Goal: Task Accomplishment & Management: Manage account settings

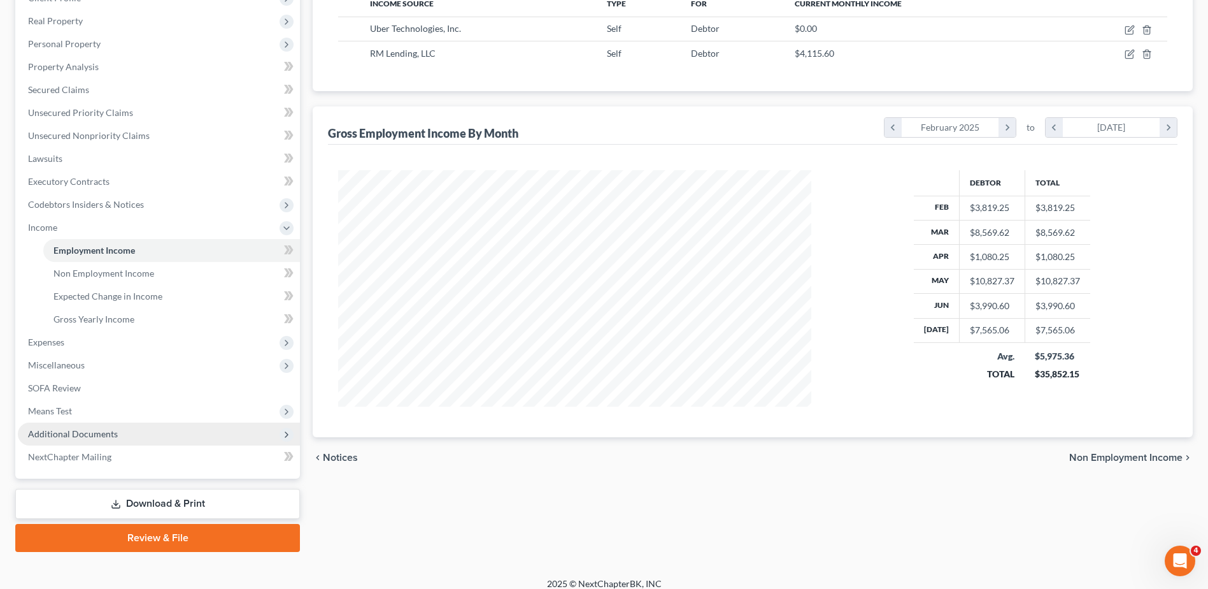
scroll to position [226, 0]
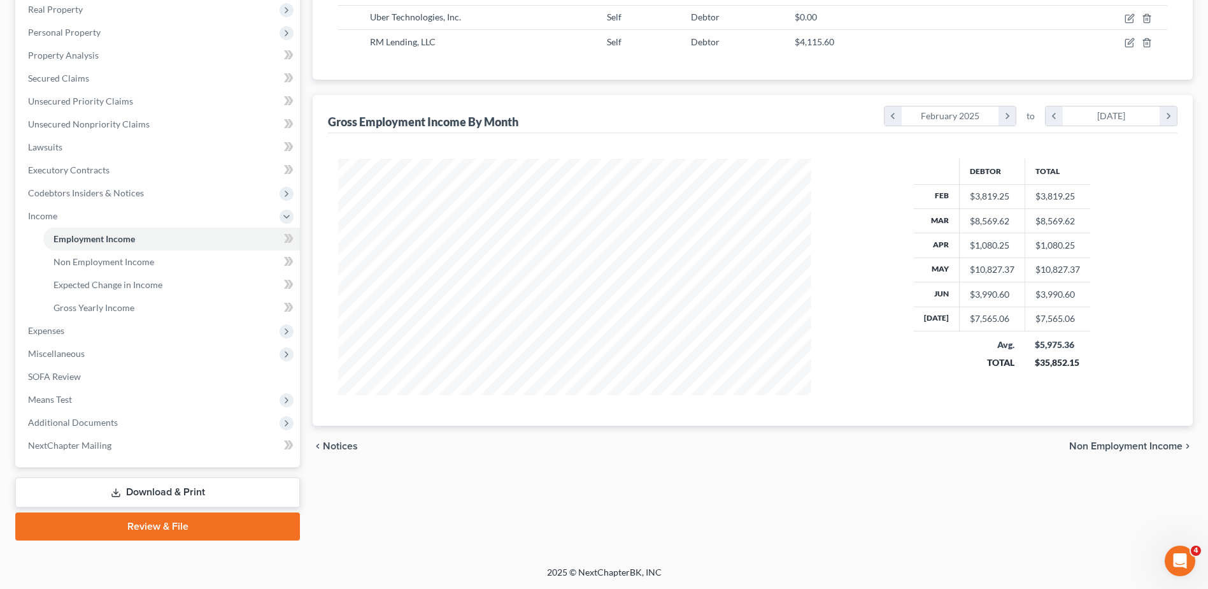
click at [122, 491] on link "Download & Print" at bounding box center [157, 492] width 285 height 30
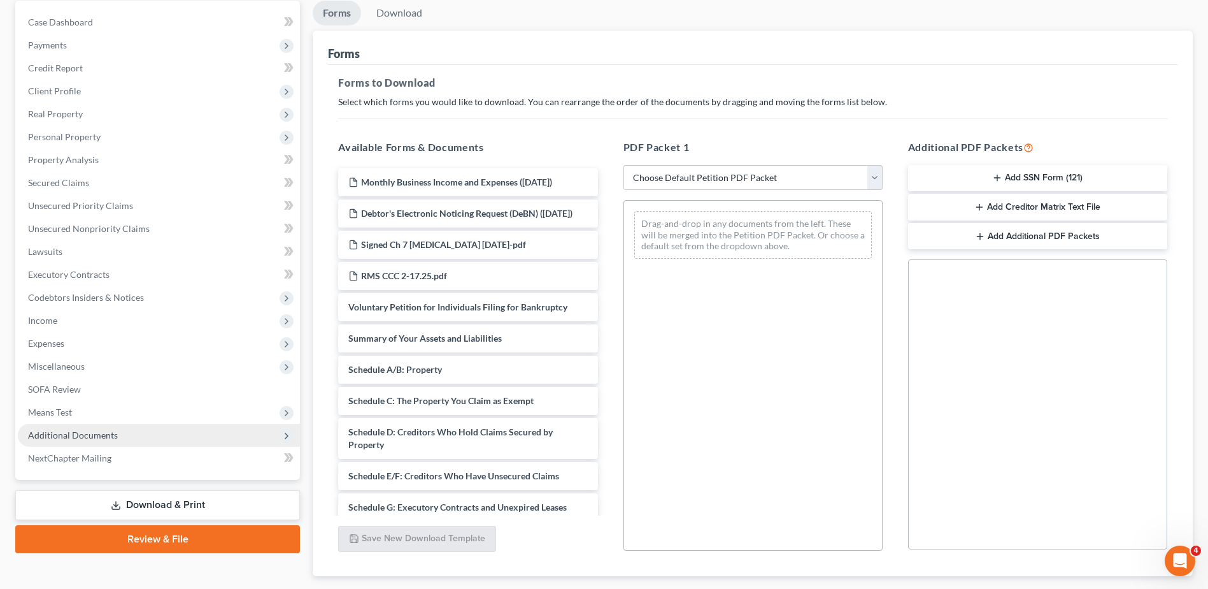
scroll to position [127, 0]
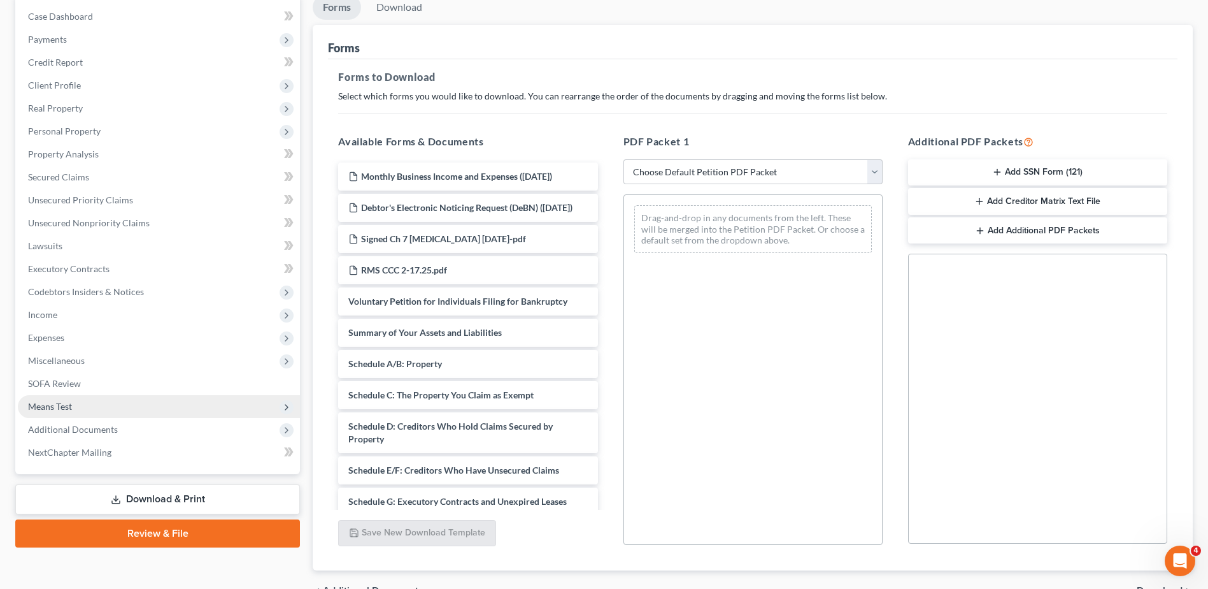
click at [76, 403] on span "Means Test" at bounding box center [159, 406] width 282 height 23
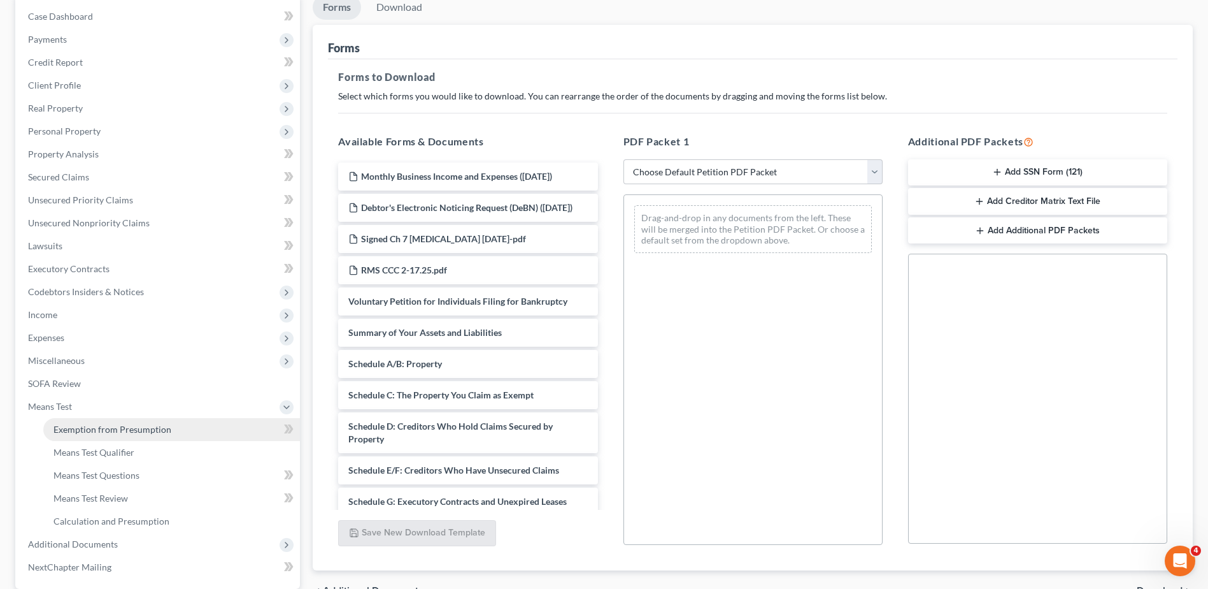
click at [113, 427] on span "Exemption from Presumption" at bounding box center [113, 429] width 118 height 11
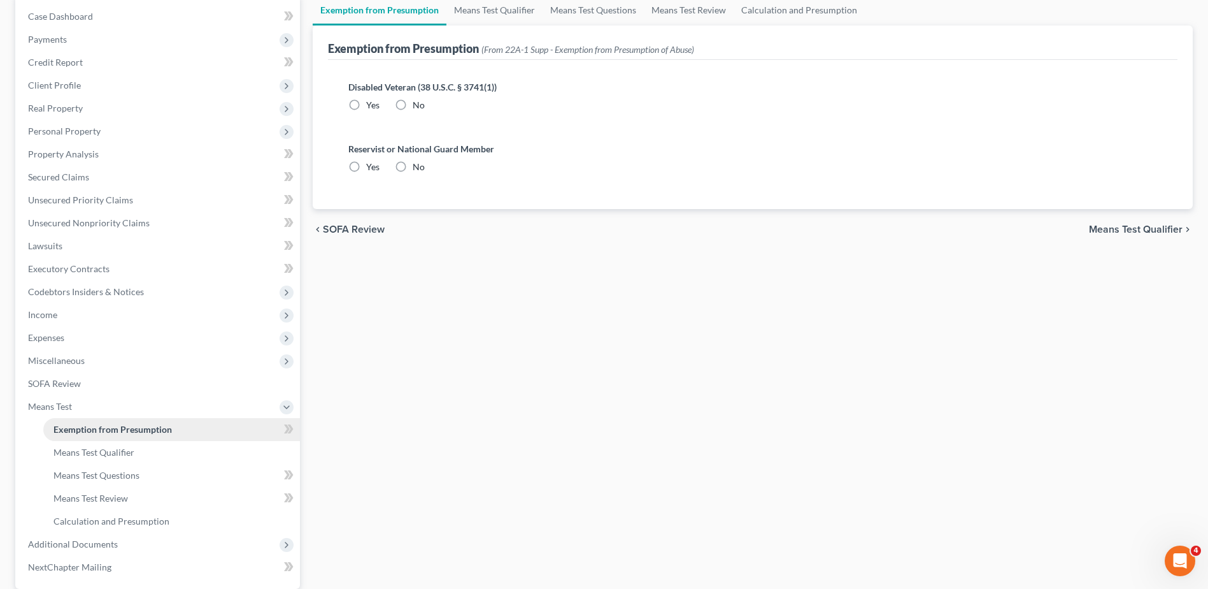
scroll to position [65, 0]
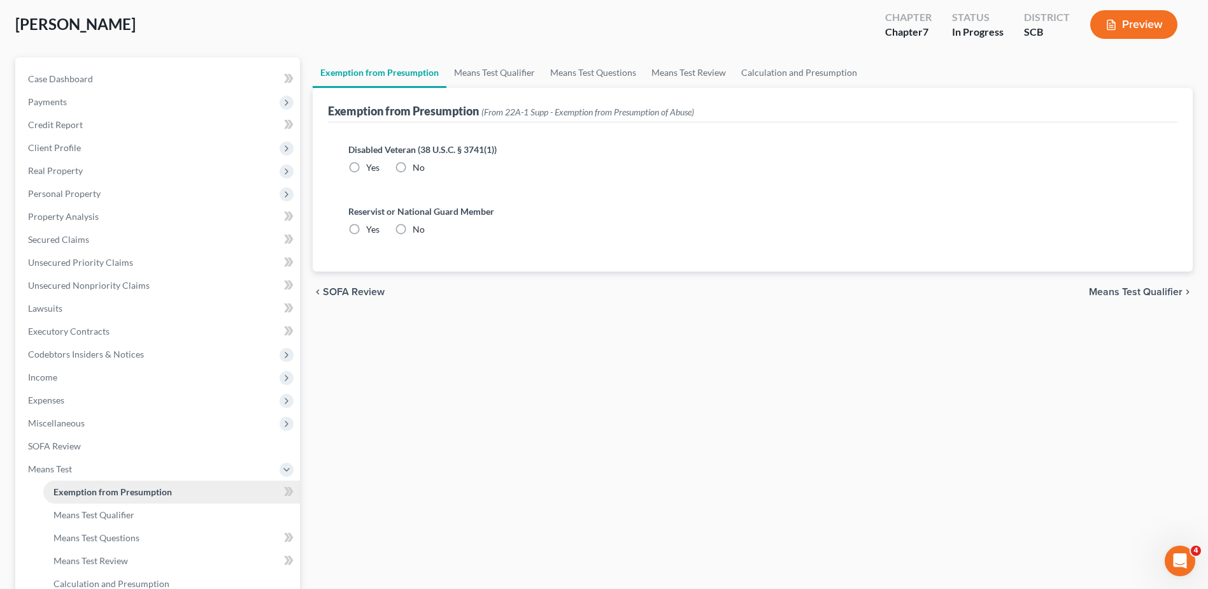
radio input "true"
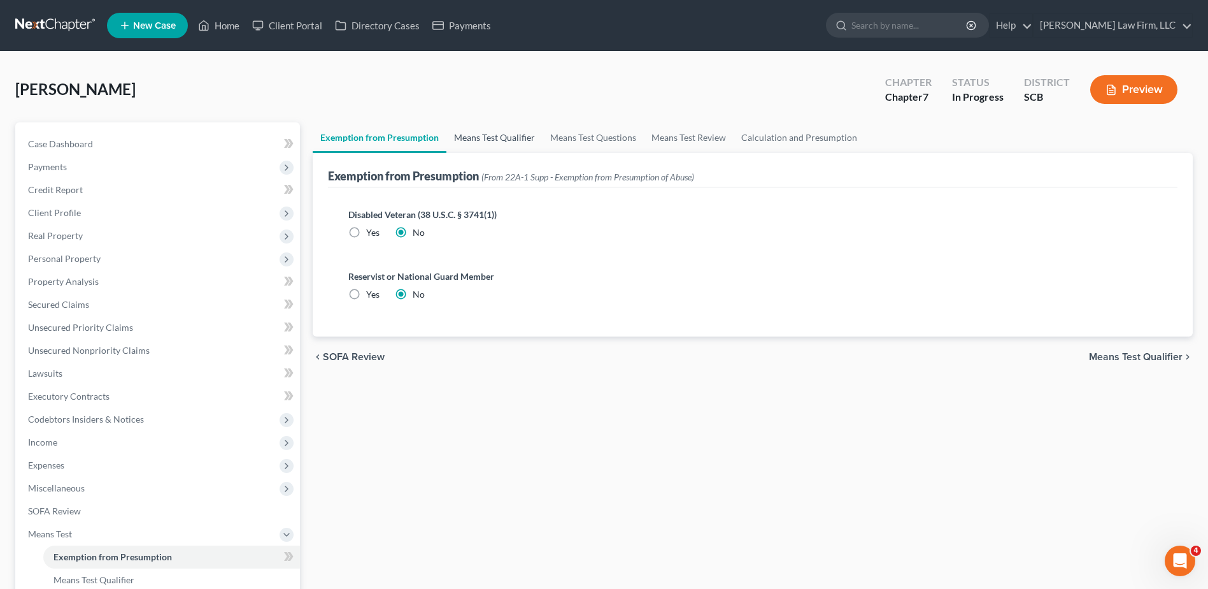
click at [449, 148] on link "Means Test Qualifier" at bounding box center [494, 137] width 96 height 31
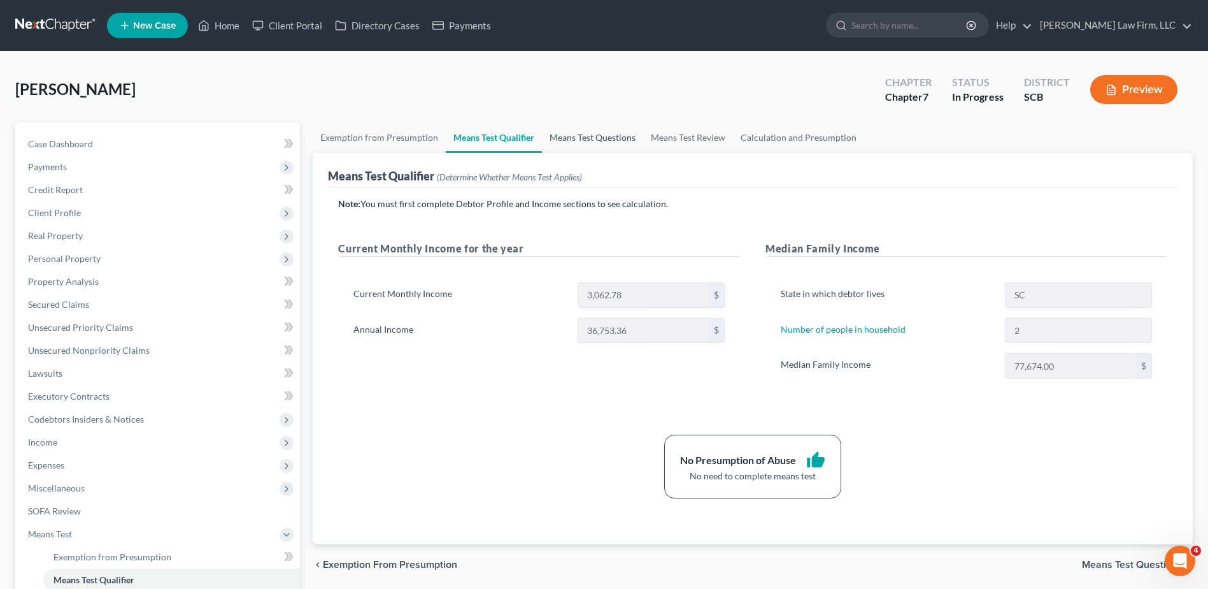
click at [551, 144] on link "Means Test Questions" at bounding box center [592, 137] width 101 height 31
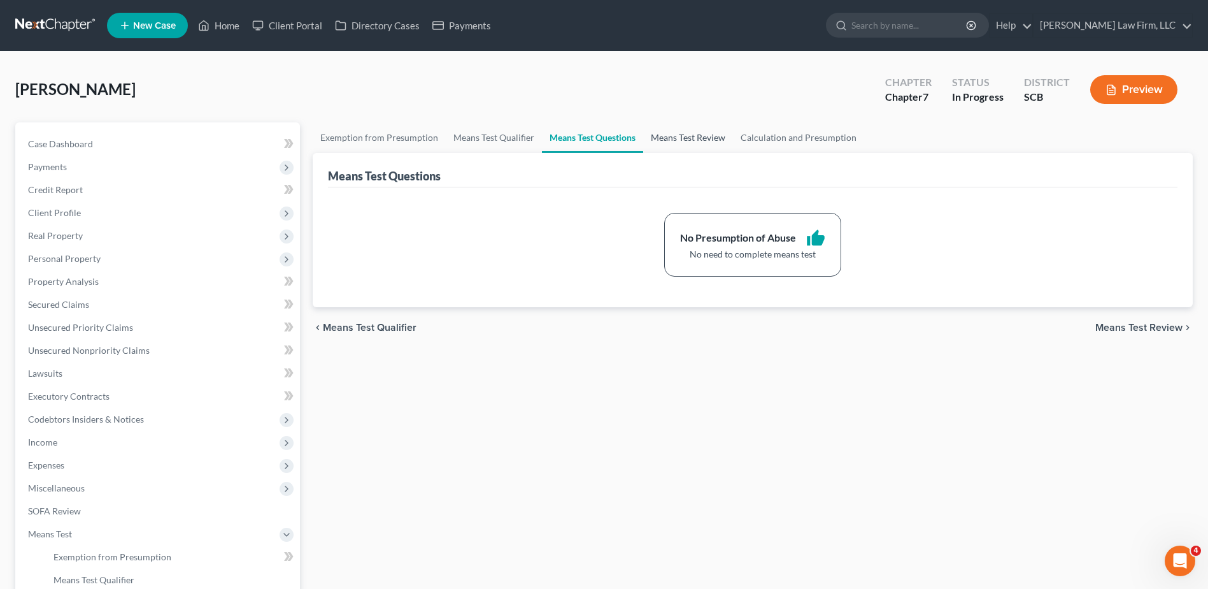
click at [673, 138] on link "Means Test Review" at bounding box center [688, 137] width 90 height 31
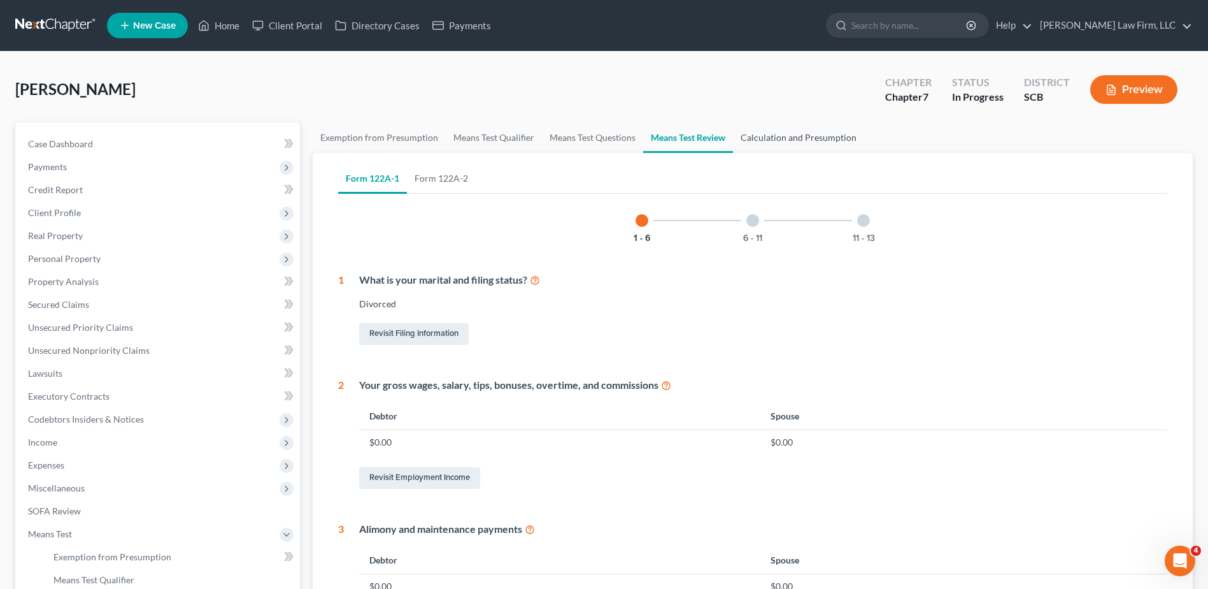
click at [769, 135] on link "Calculation and Presumption" at bounding box center [798, 137] width 131 height 31
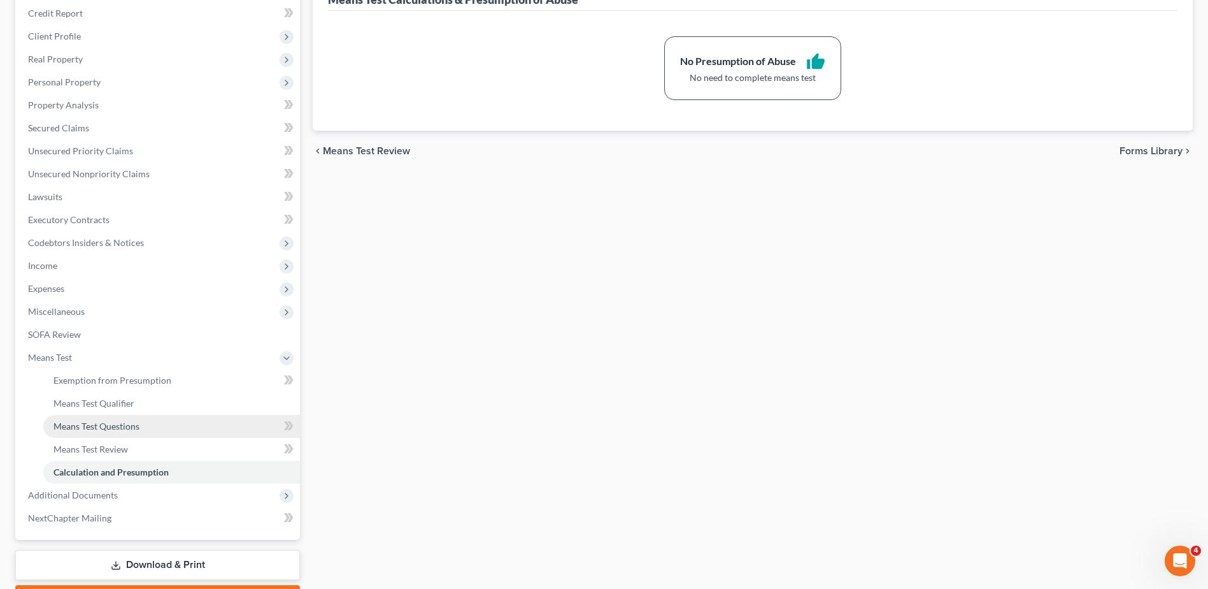
scroll to position [191, 0]
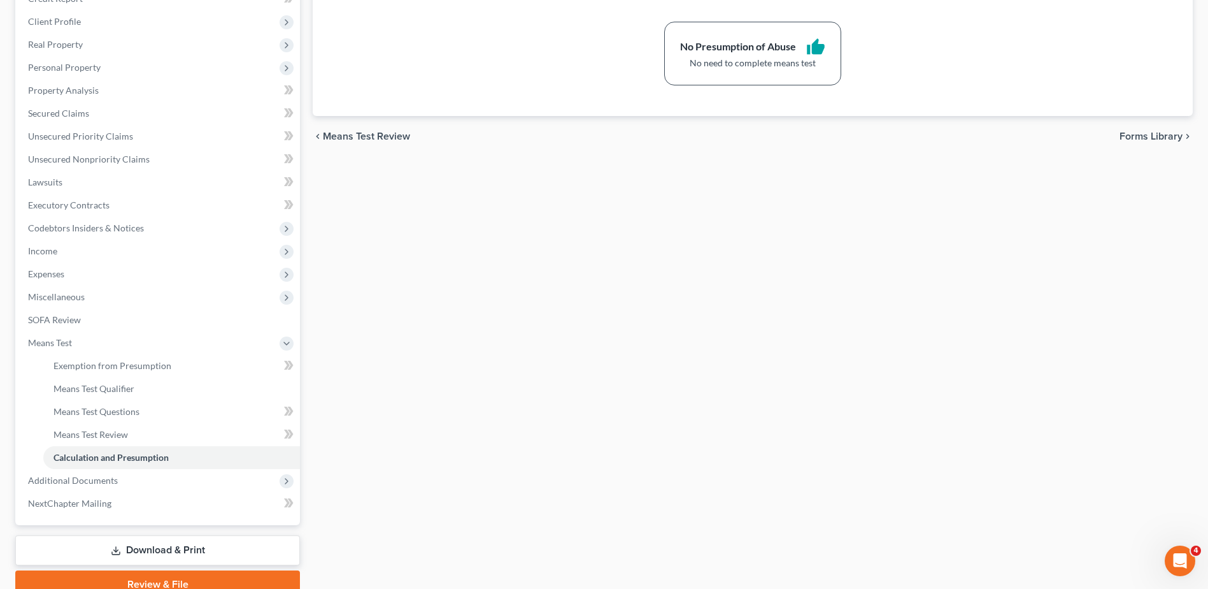
click at [168, 559] on link "Download & Print" at bounding box center [157, 550] width 285 height 30
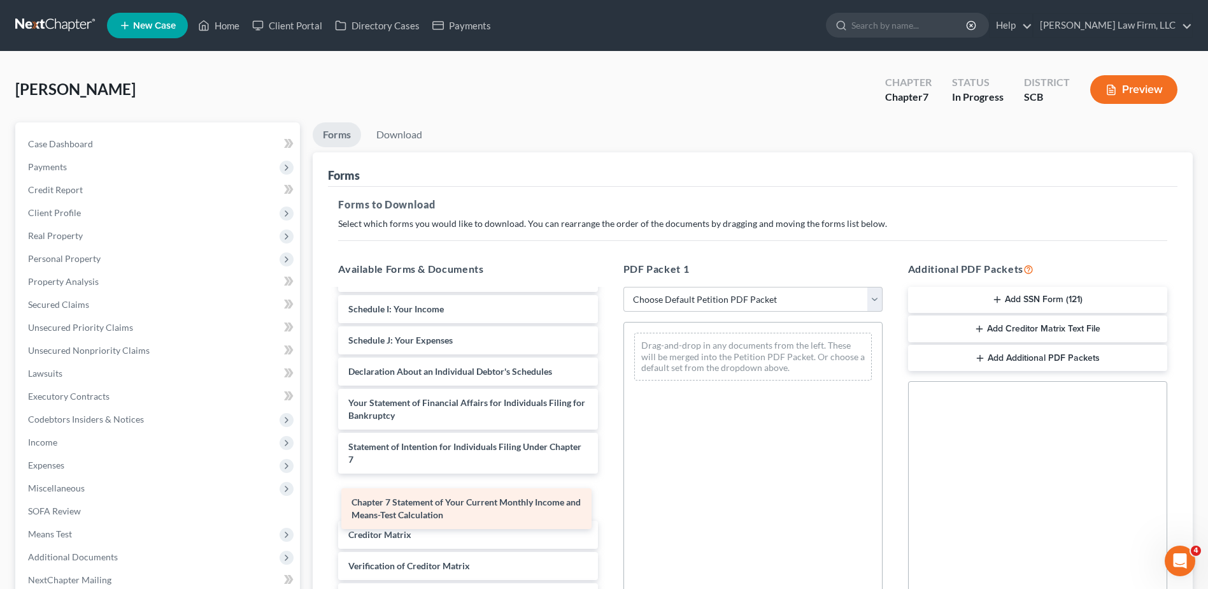
scroll to position [372, 0]
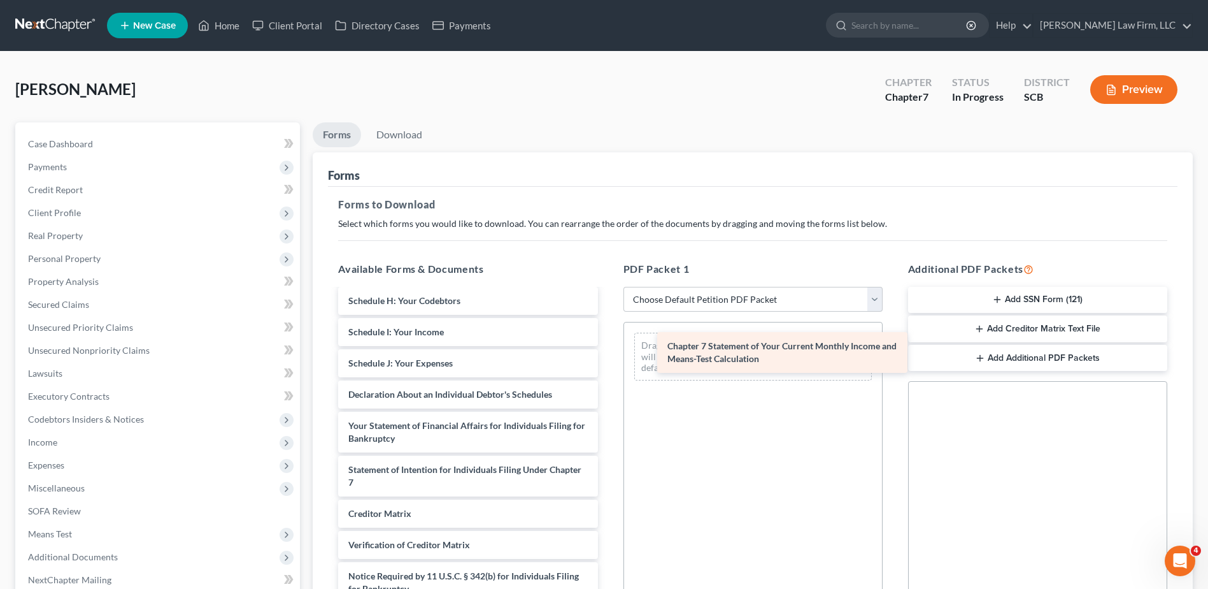
drag, startPoint x: 492, startPoint y: 508, endPoint x: 773, endPoint y: 343, distance: 325.4
click at [608, 343] on div "Chapter 7 Statement of Your Current Monthly Income and Means-Test Calculation M…" at bounding box center [468, 282] width 280 height 703
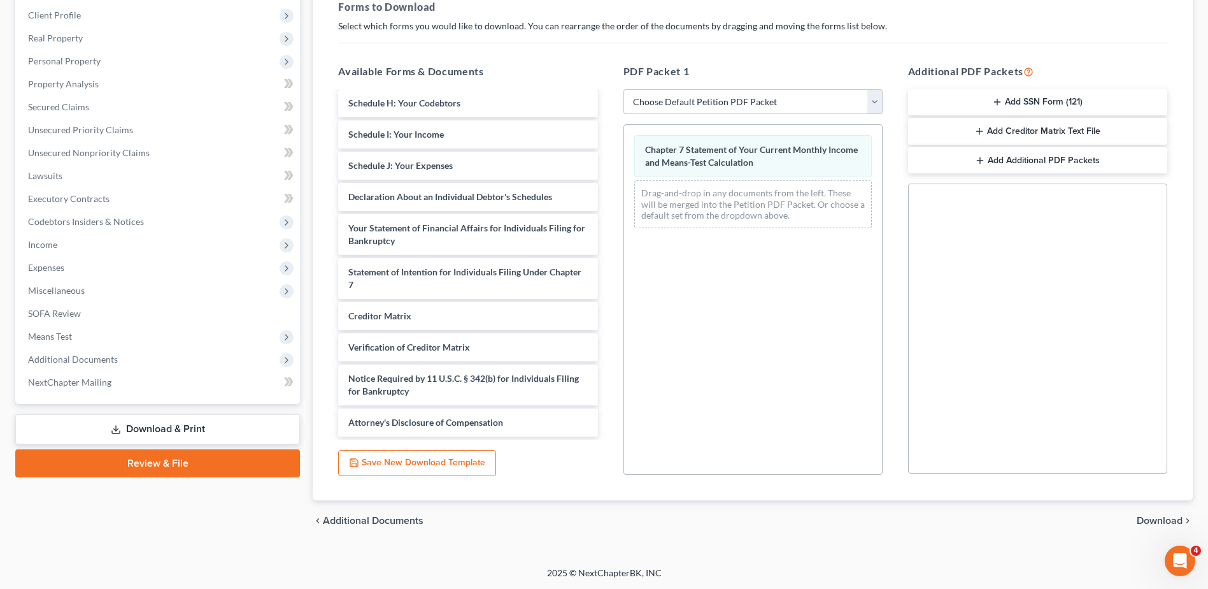
scroll to position [198, 0]
click at [1160, 520] on span "Download" at bounding box center [1160, 520] width 46 height 10
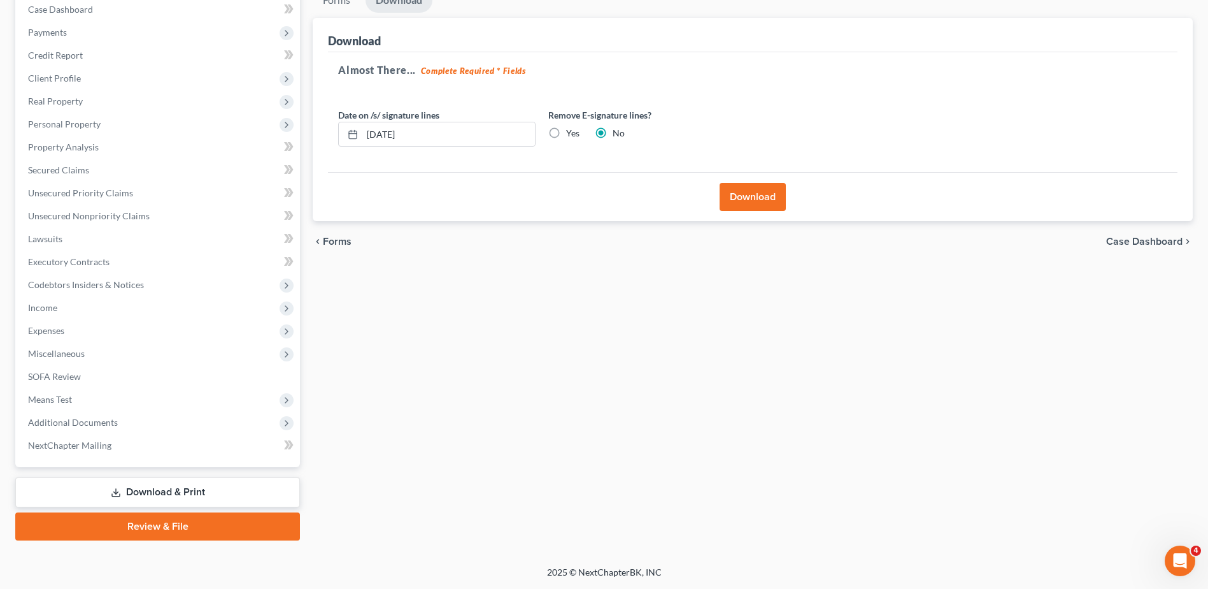
scroll to position [134, 0]
click at [455, 130] on input "[DATE]" at bounding box center [448, 134] width 173 height 24
click at [455, 131] on input "[DATE]" at bounding box center [448, 134] width 173 height 24
click at [566, 134] on label "Yes" at bounding box center [572, 133] width 13 height 13
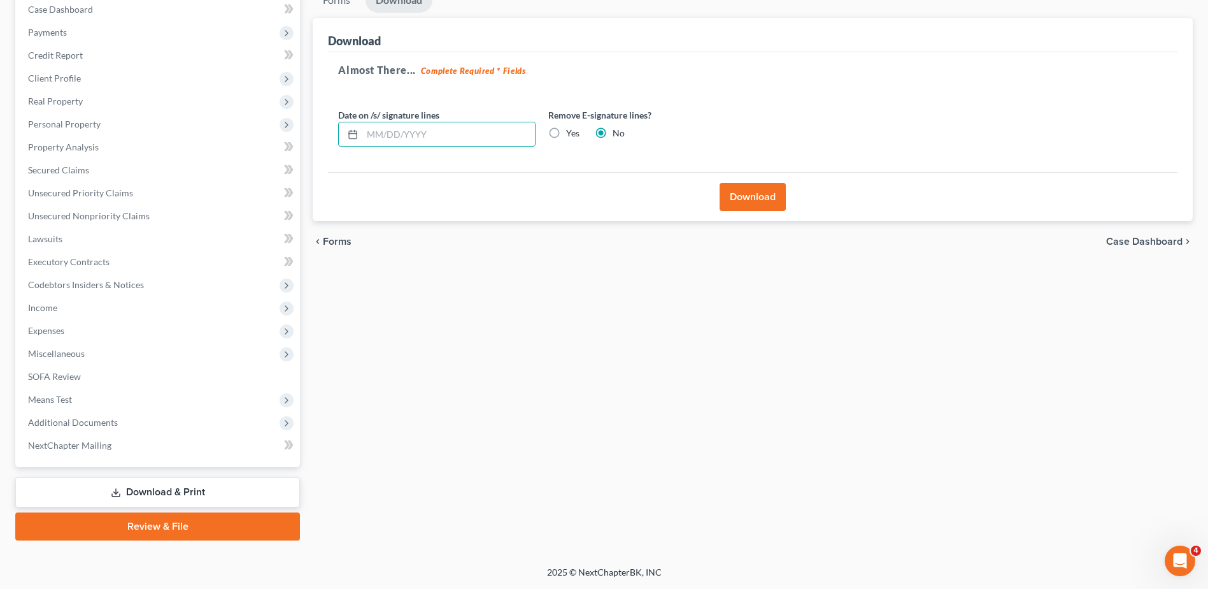
click at [571, 134] on input "Yes" at bounding box center [575, 131] width 8 height 8
radio input "true"
radio input "false"
click at [749, 201] on button "Download" at bounding box center [753, 197] width 66 height 28
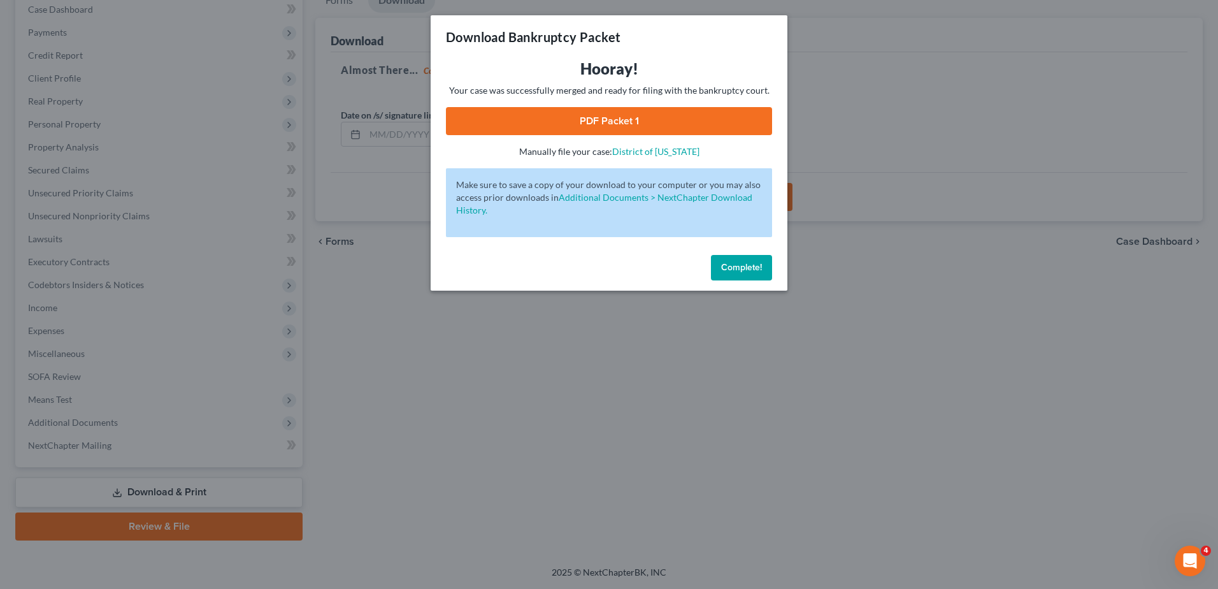
click at [657, 118] on link "PDF Packet 1" at bounding box center [609, 121] width 326 height 28
click at [823, 276] on div "Download Bankruptcy Packet Hooray! Your case was successfully merged and ready …" at bounding box center [609, 294] width 1218 height 589
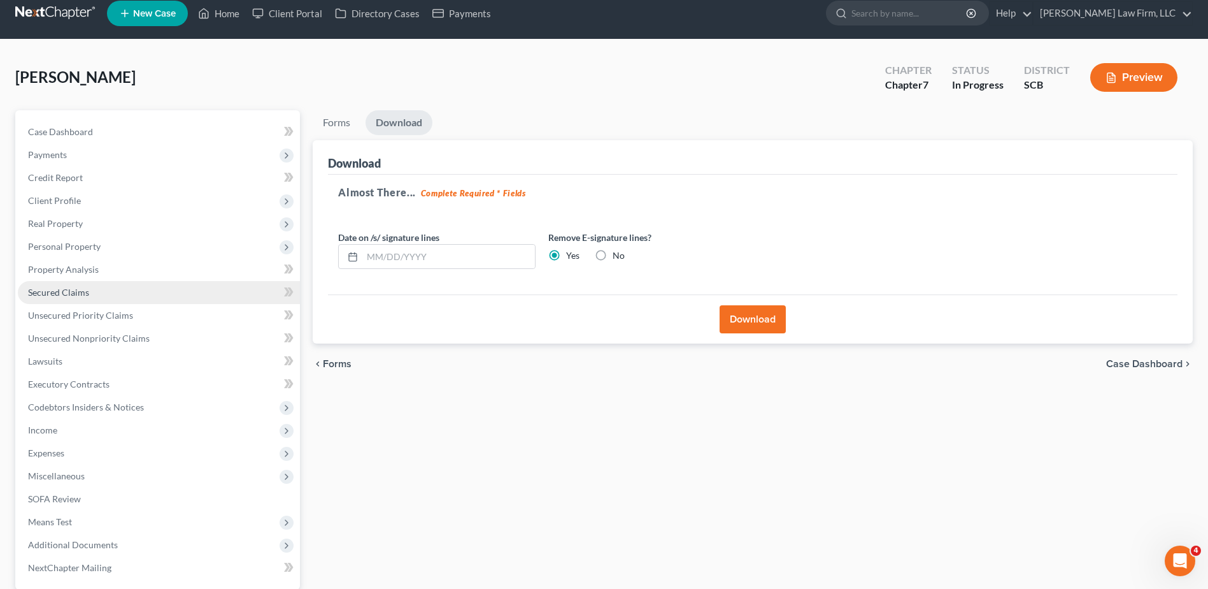
scroll to position [7, 0]
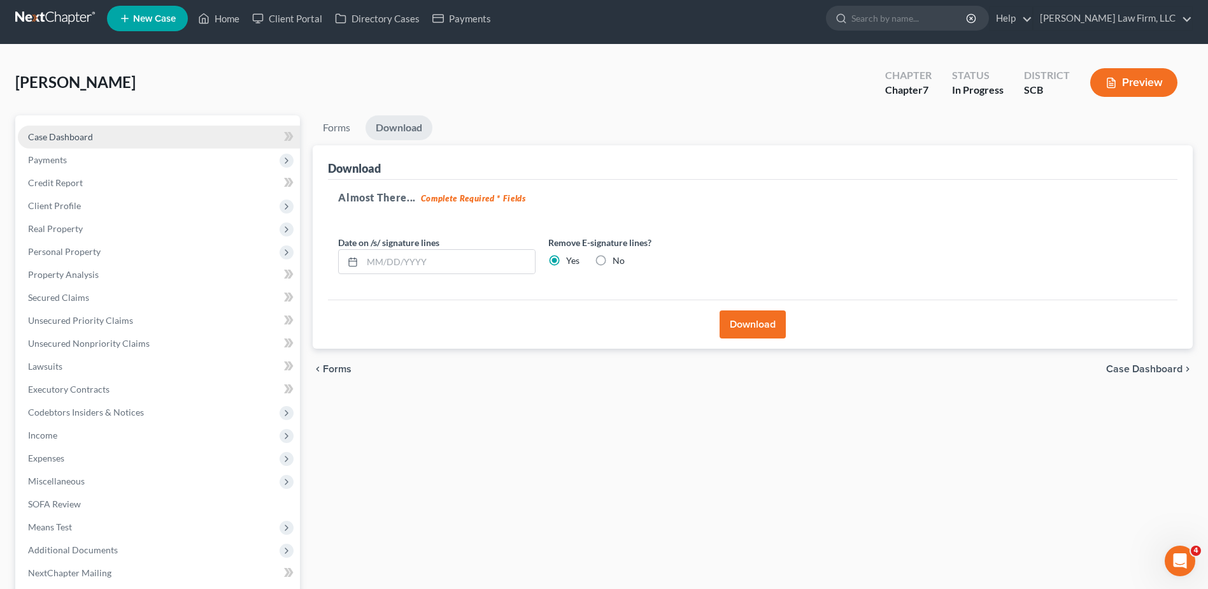
click at [117, 139] on link "Case Dashboard" at bounding box center [159, 136] width 282 height 23
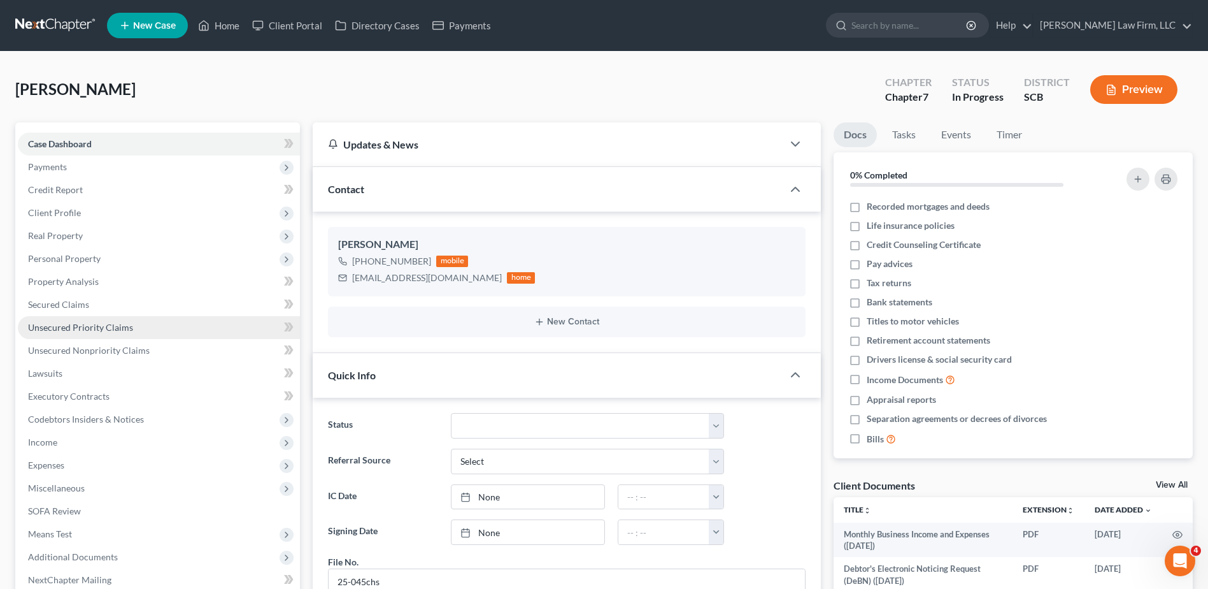
scroll to position [1204, 0]
click at [145, 283] on link "Property Analysis" at bounding box center [159, 281] width 282 height 23
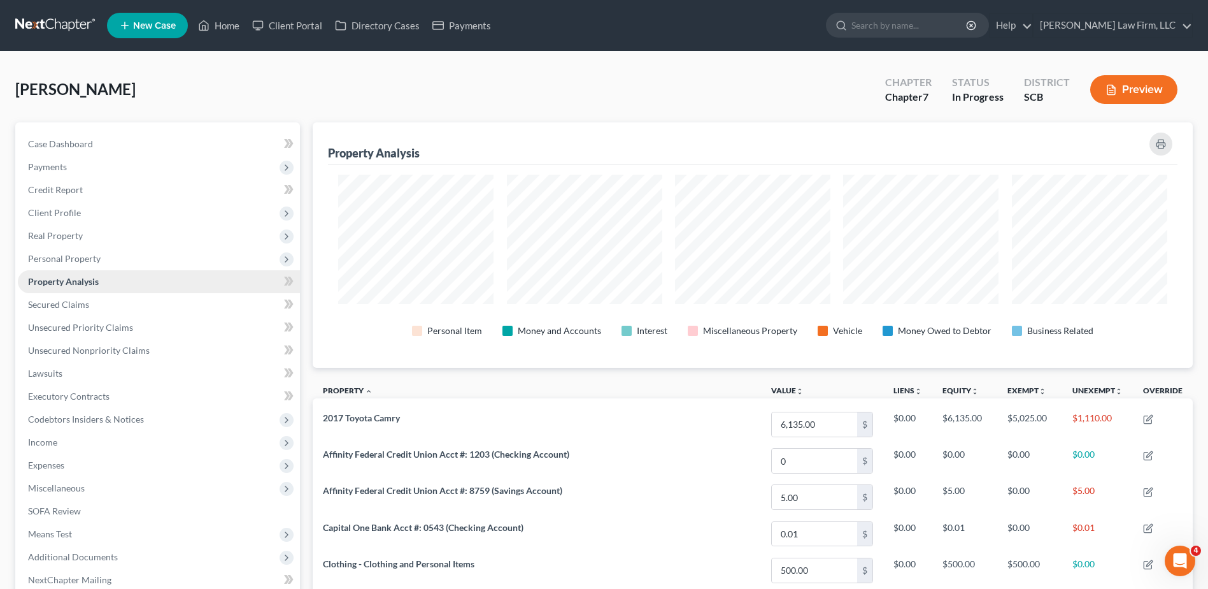
scroll to position [245, 880]
click at [164, 254] on span "Personal Property" at bounding box center [159, 258] width 282 height 23
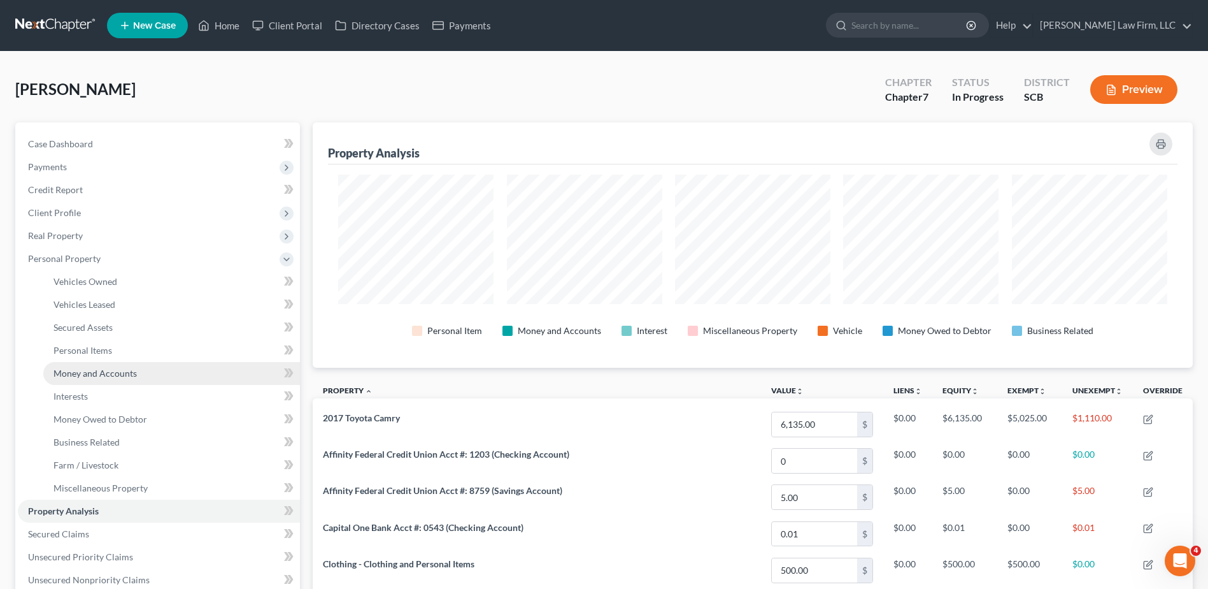
click at [118, 374] on span "Money and Accounts" at bounding box center [95, 372] width 83 height 11
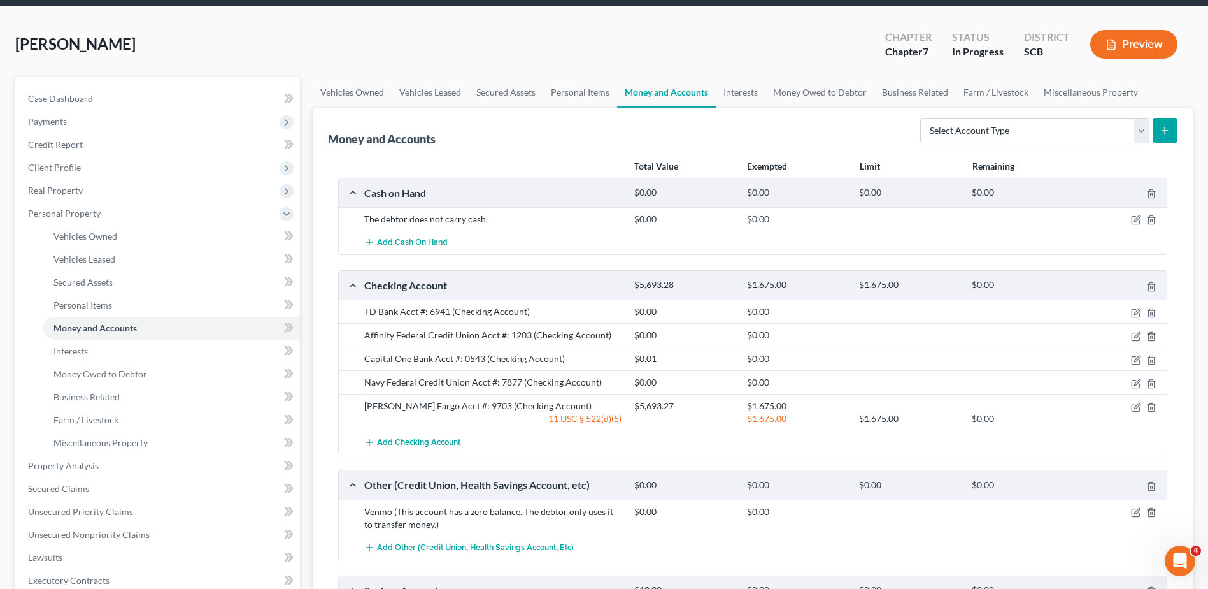
scroll to position [127, 0]
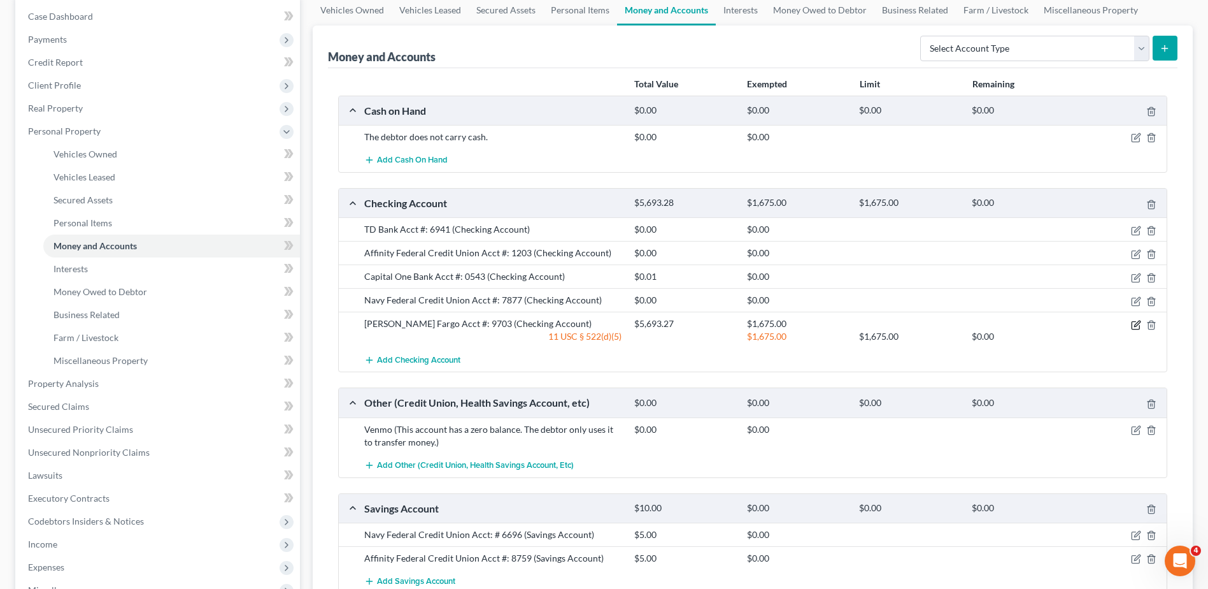
click at [1136, 327] on icon "button" at bounding box center [1136, 325] width 10 height 10
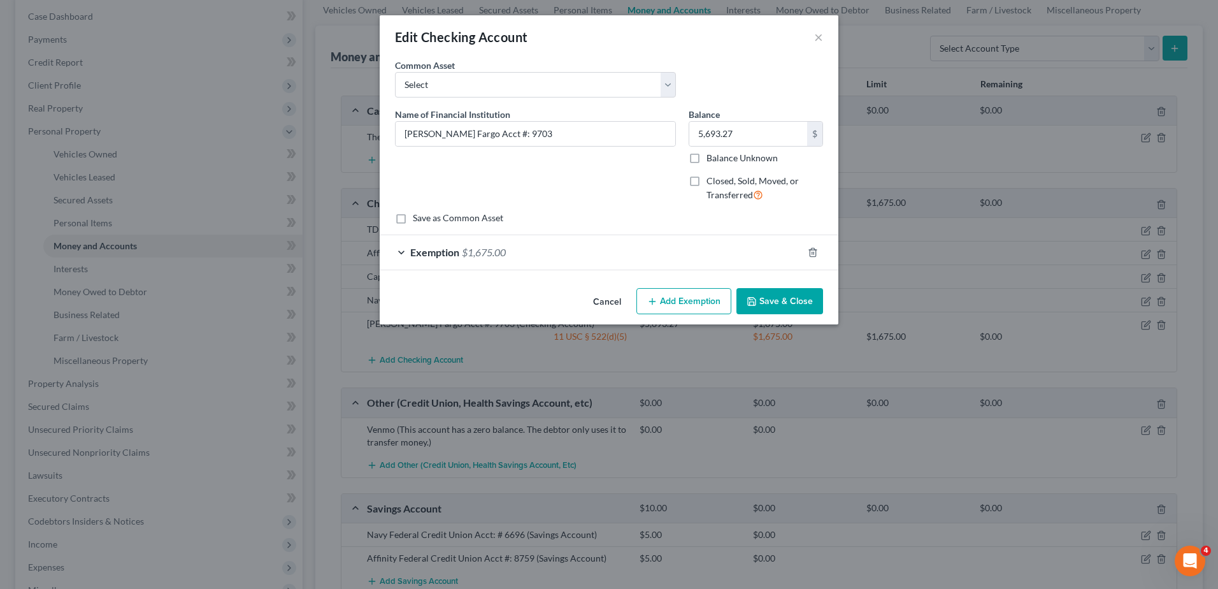
click at [616, 253] on div "Exemption $1,675.00" at bounding box center [591, 252] width 423 height 34
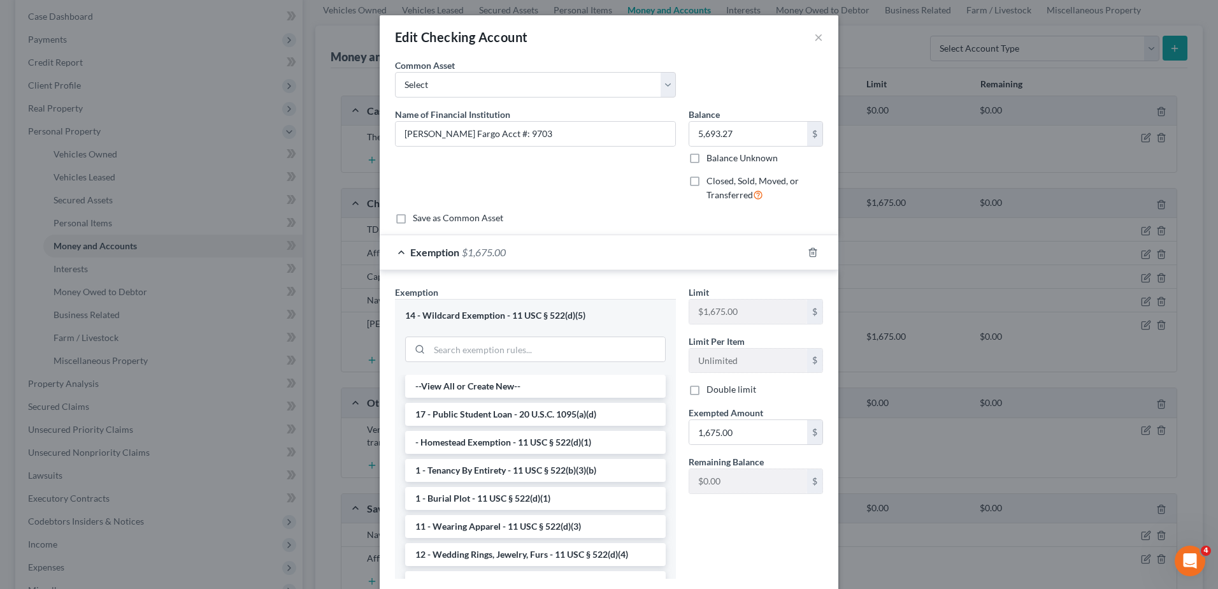
click at [616, 253] on div "Exemption $1,675.00" at bounding box center [591, 252] width 423 height 34
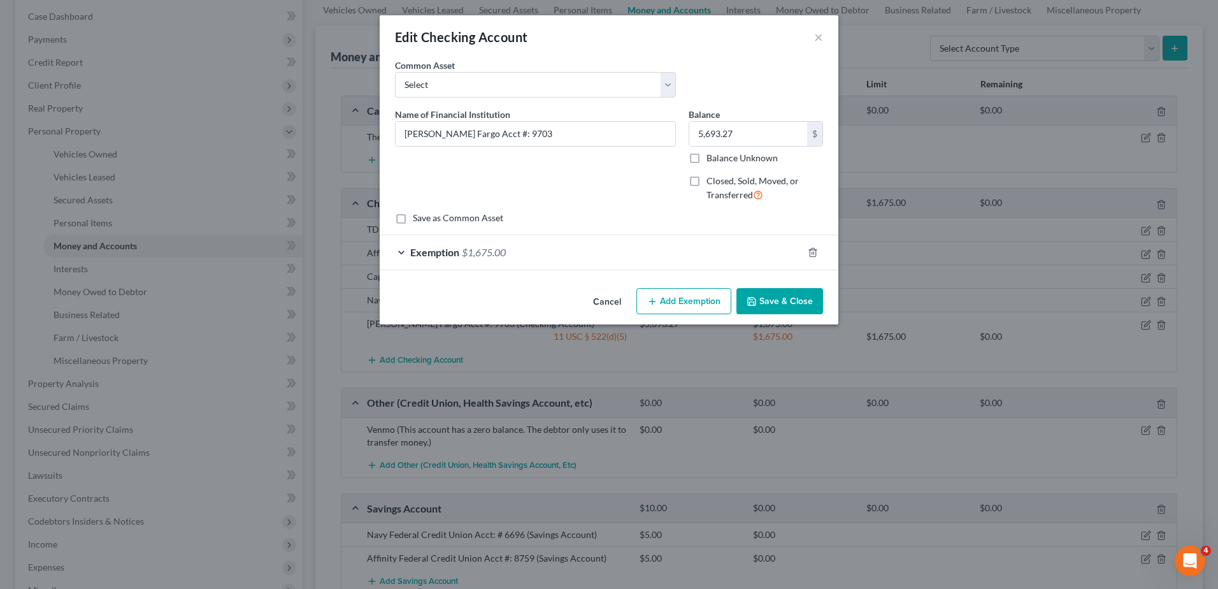
click at [785, 304] on button "Save & Close" at bounding box center [779, 301] width 87 height 27
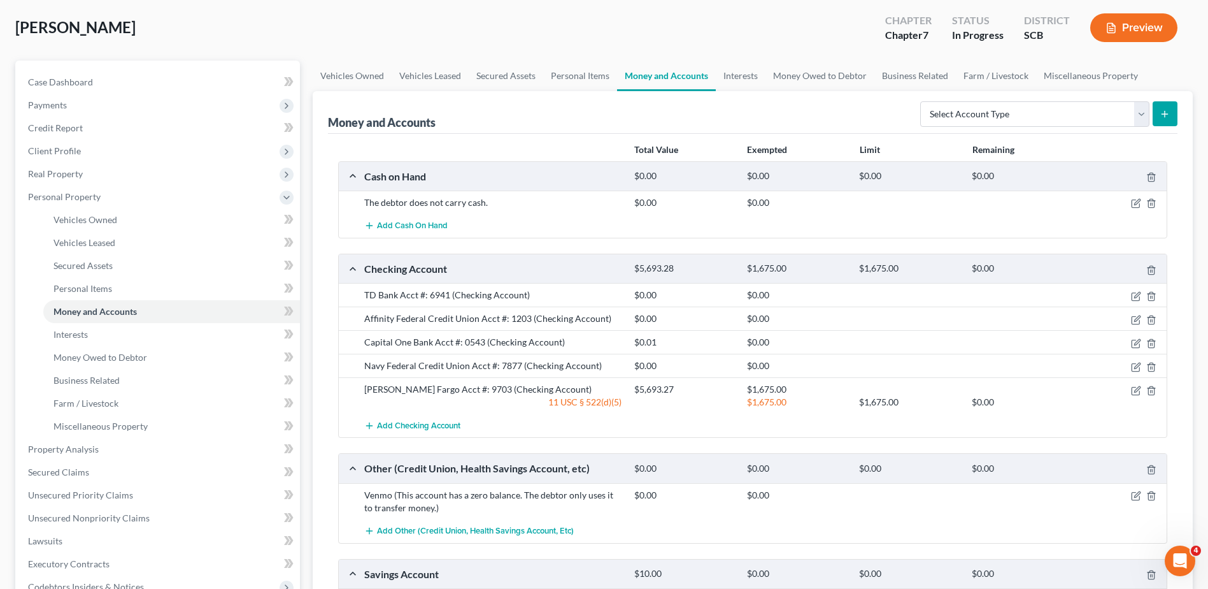
scroll to position [0, 0]
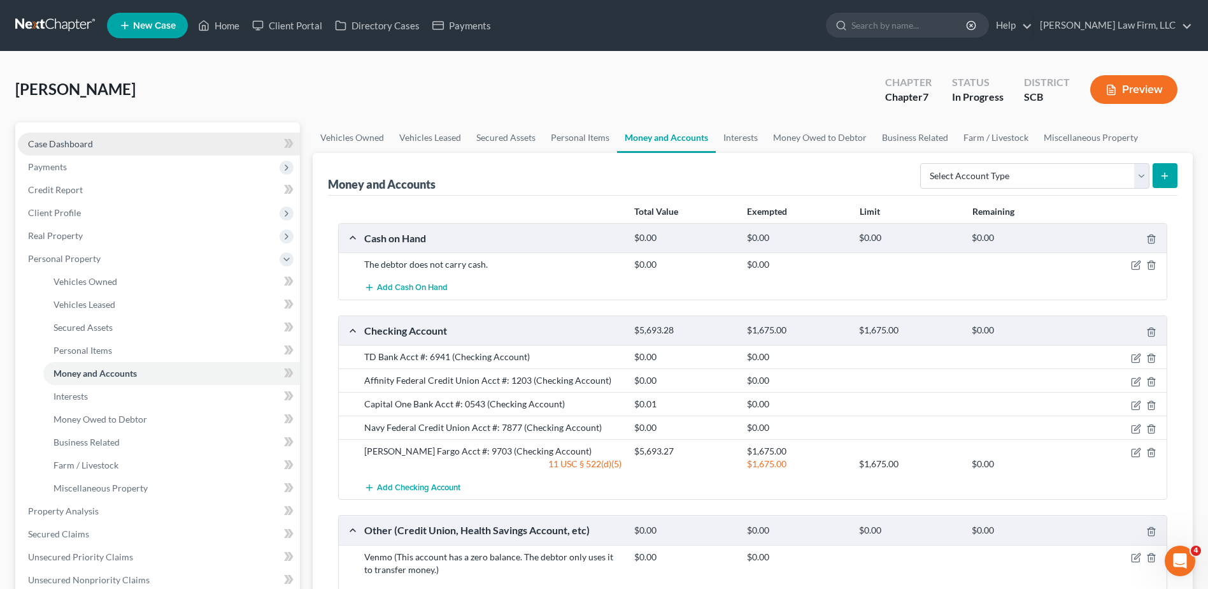
click at [87, 148] on span "Case Dashboard" at bounding box center [60, 143] width 65 height 11
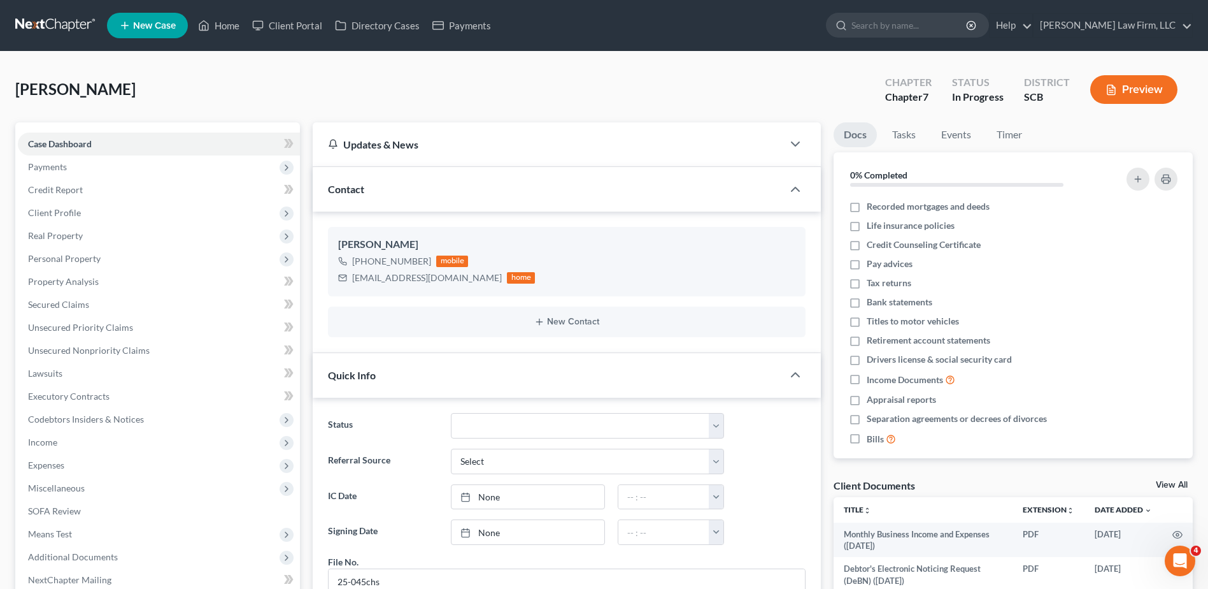
scroll to position [1204, 0]
drag, startPoint x: 78, startPoint y: 417, endPoint x: 77, endPoint y: 451, distance: 34.4
click at [78, 417] on span "Codebtors Insiders & Notices" at bounding box center [86, 418] width 116 height 11
click at [76, 459] on span "Insiders" at bounding box center [69, 464] width 31 height 11
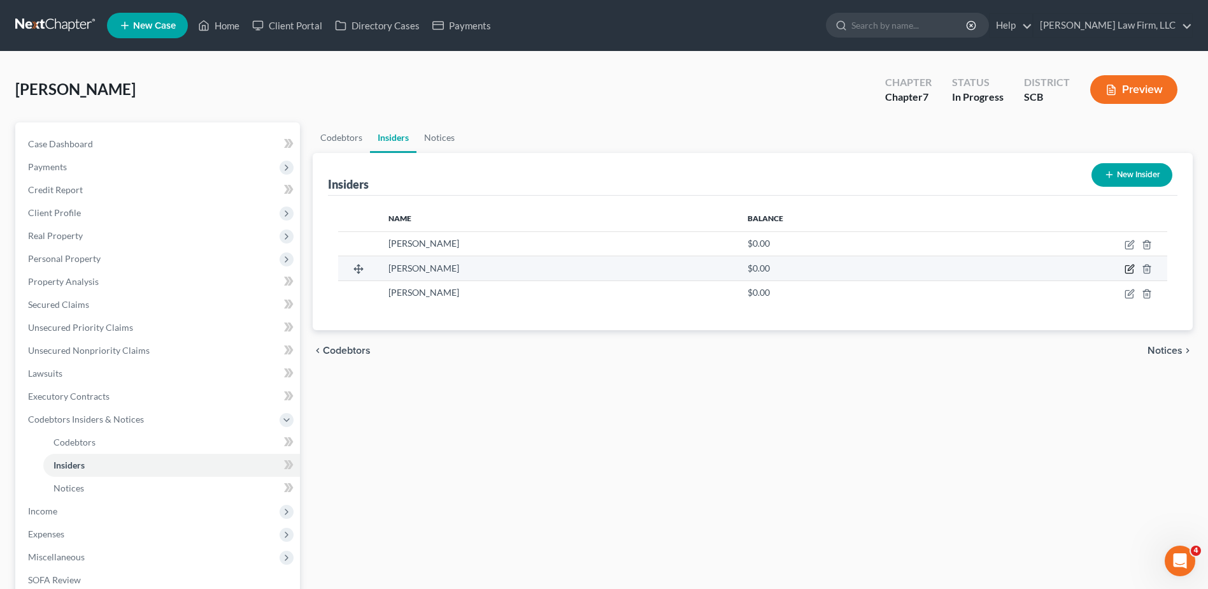
click at [1130, 264] on icon "button" at bounding box center [1130, 269] width 10 height 10
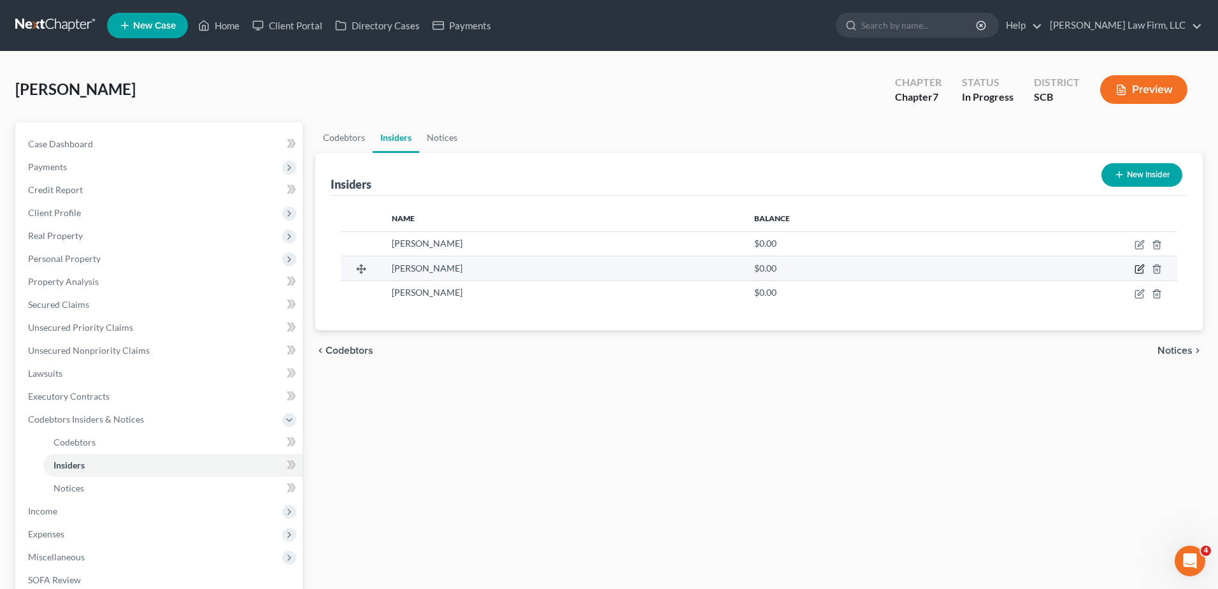
select select "33"
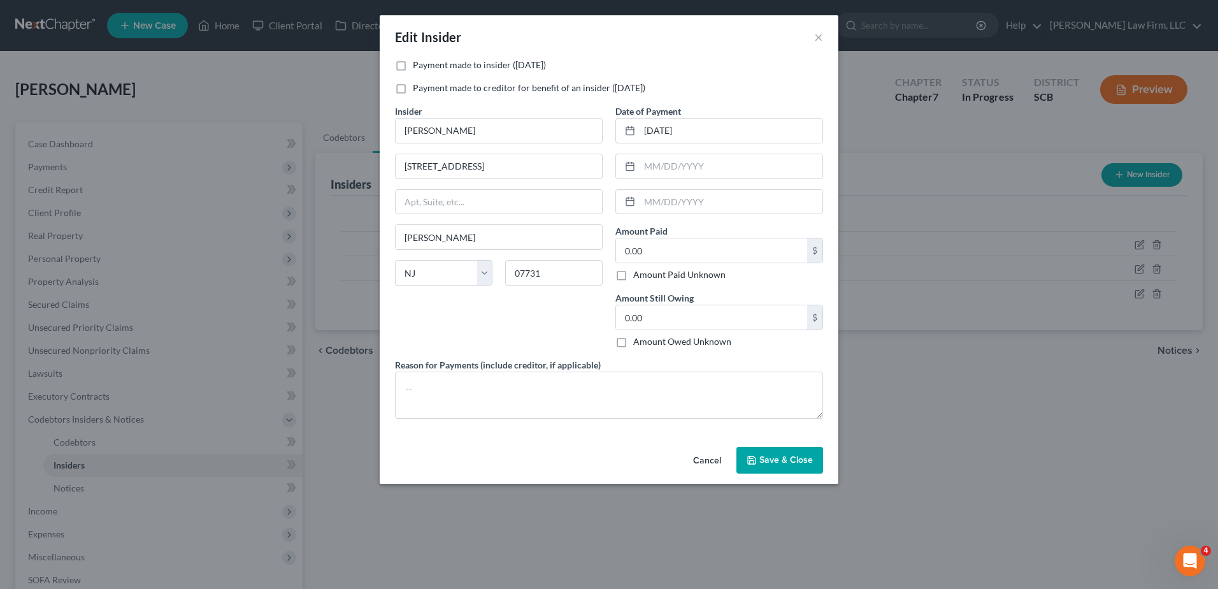
click at [711, 462] on button "Cancel" at bounding box center [707, 460] width 48 height 25
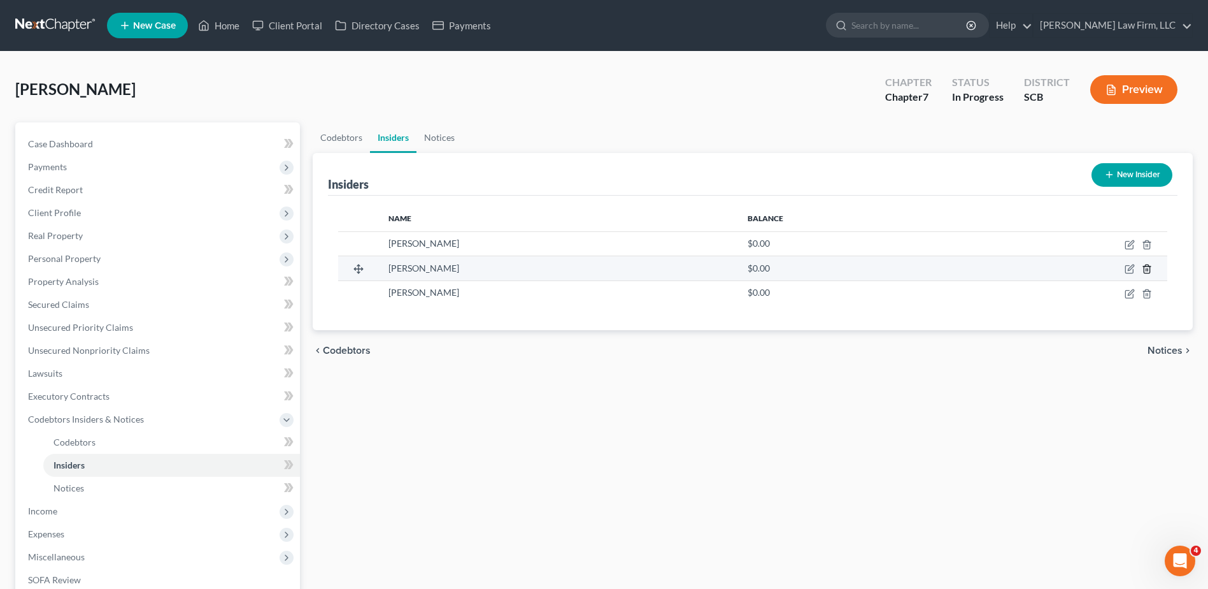
click at [1146, 273] on icon "button" at bounding box center [1147, 269] width 6 height 8
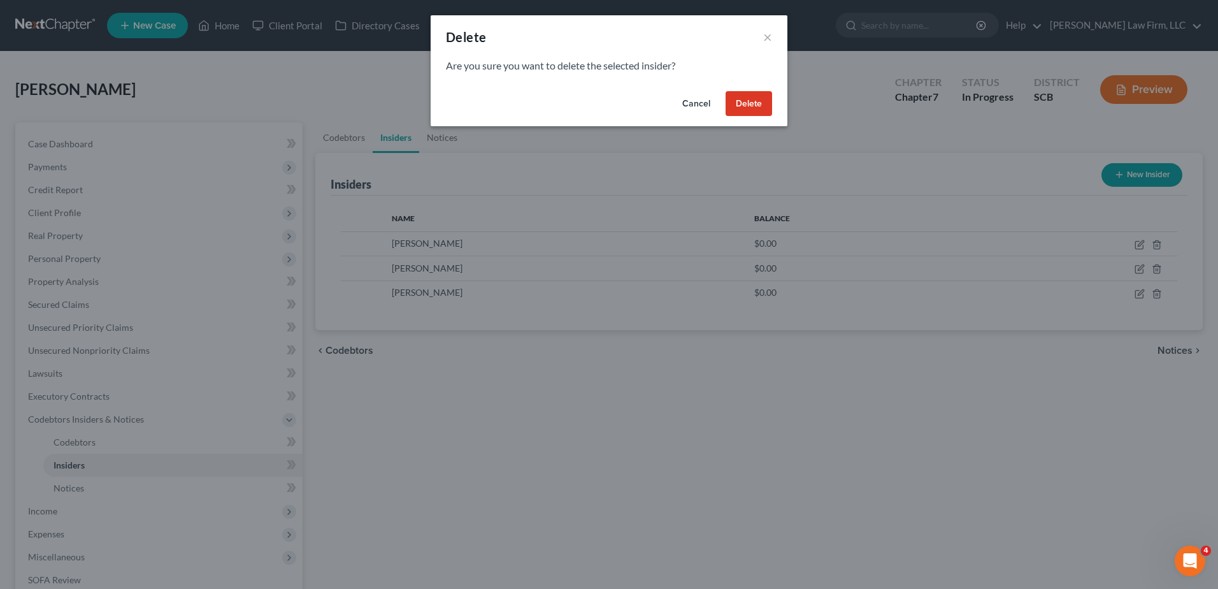
click at [736, 98] on button "Delete" at bounding box center [748, 103] width 46 height 25
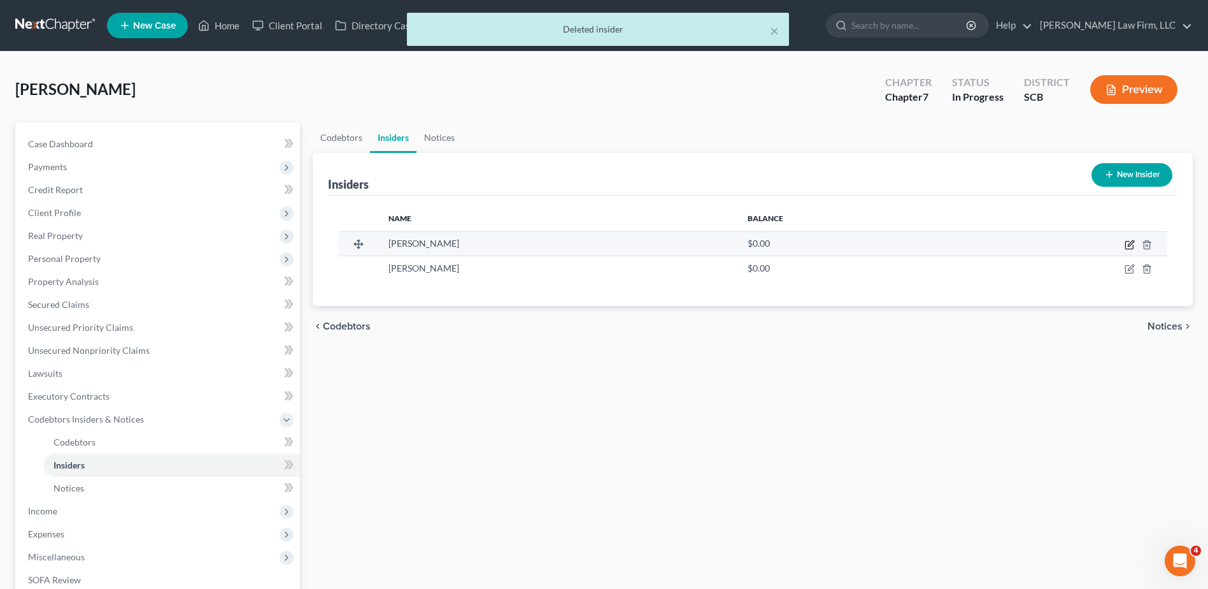
click at [1129, 244] on icon "button" at bounding box center [1130, 244] width 10 height 10
select select "33"
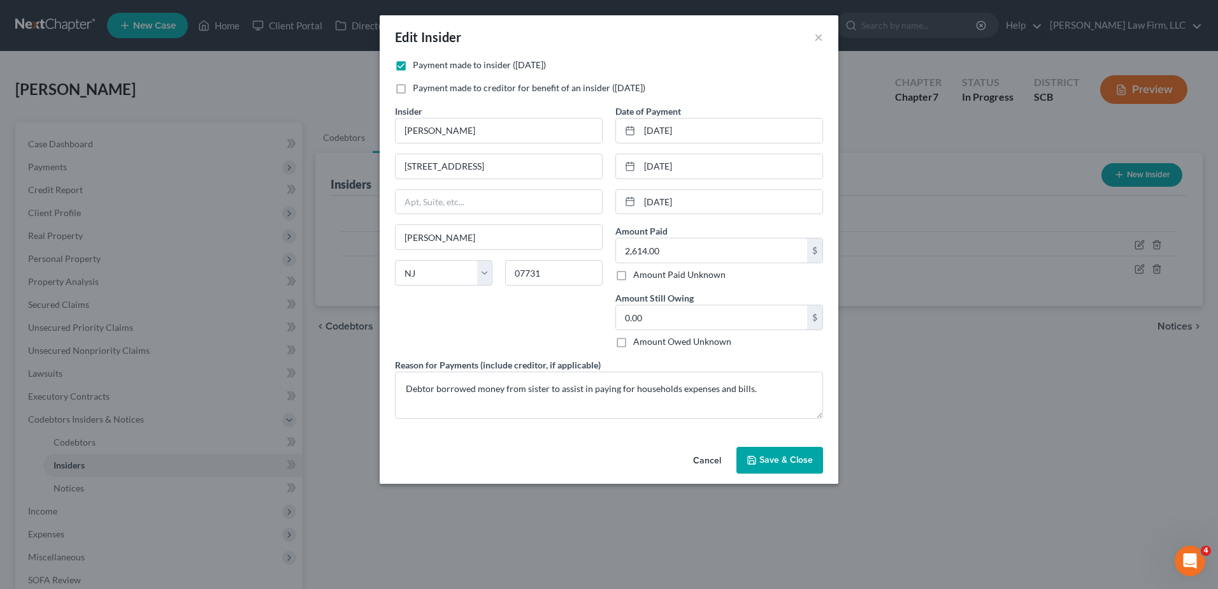
click at [767, 456] on span "Save & Close" at bounding box center [786, 459] width 54 height 11
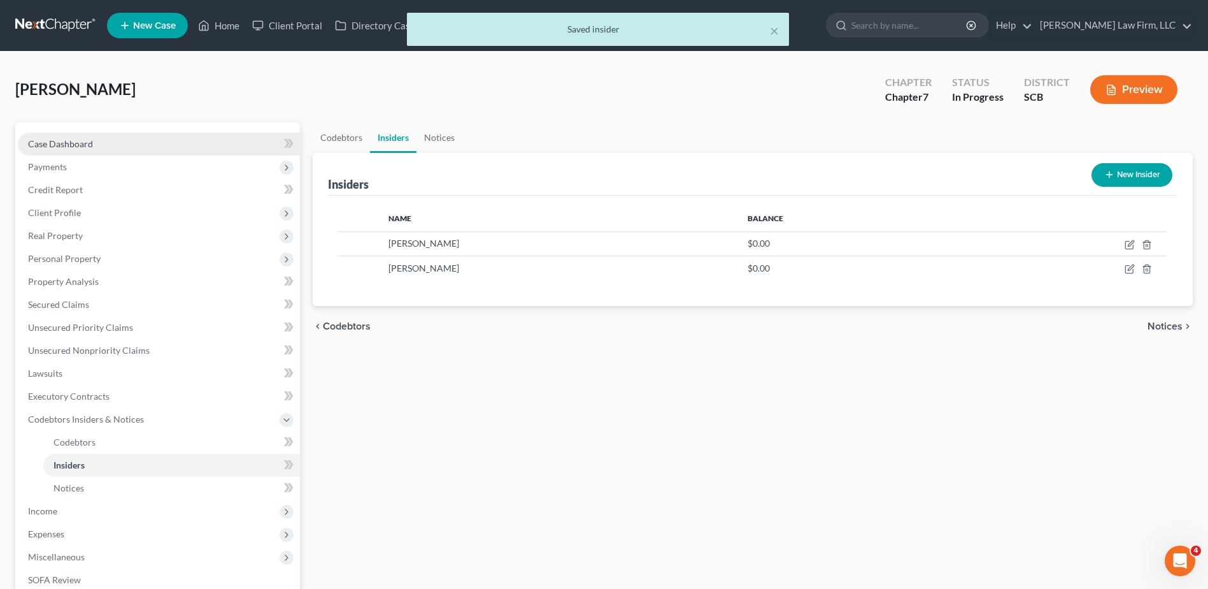
click at [119, 139] on link "Case Dashboard" at bounding box center [159, 143] width 282 height 23
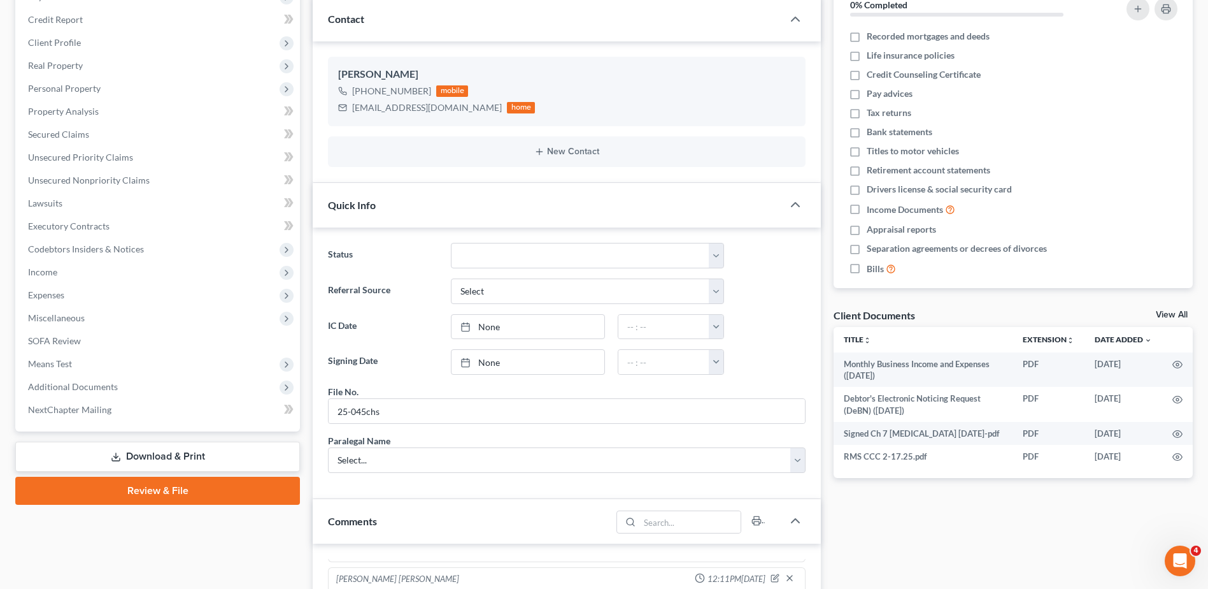
scroll to position [191, 0]
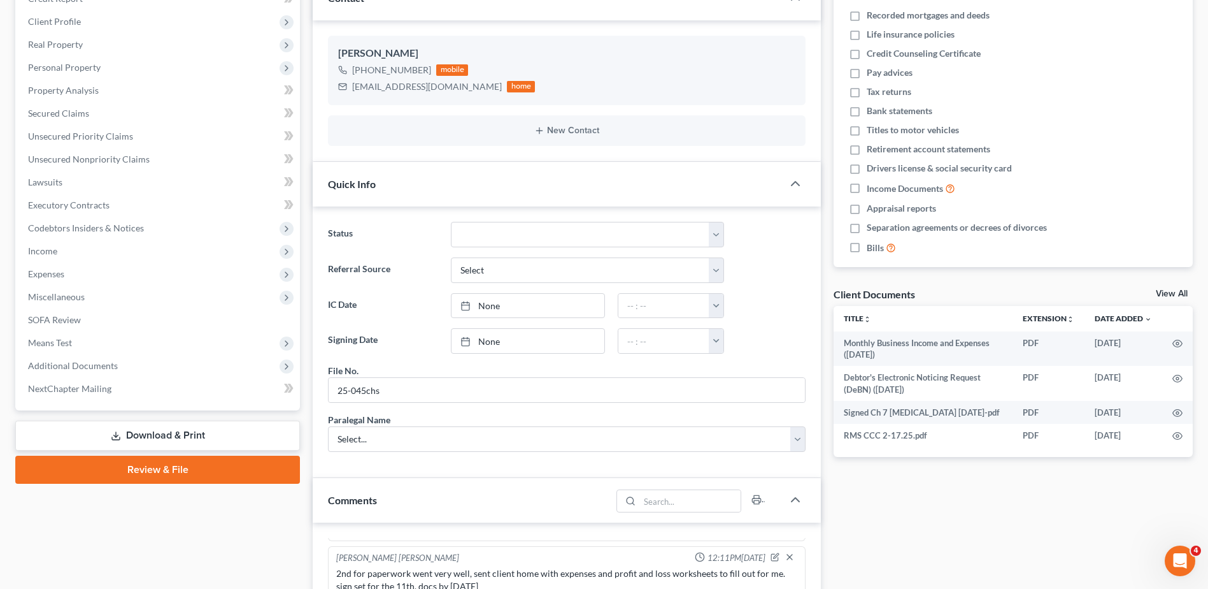
click at [143, 431] on link "Download & Print" at bounding box center [157, 435] width 285 height 30
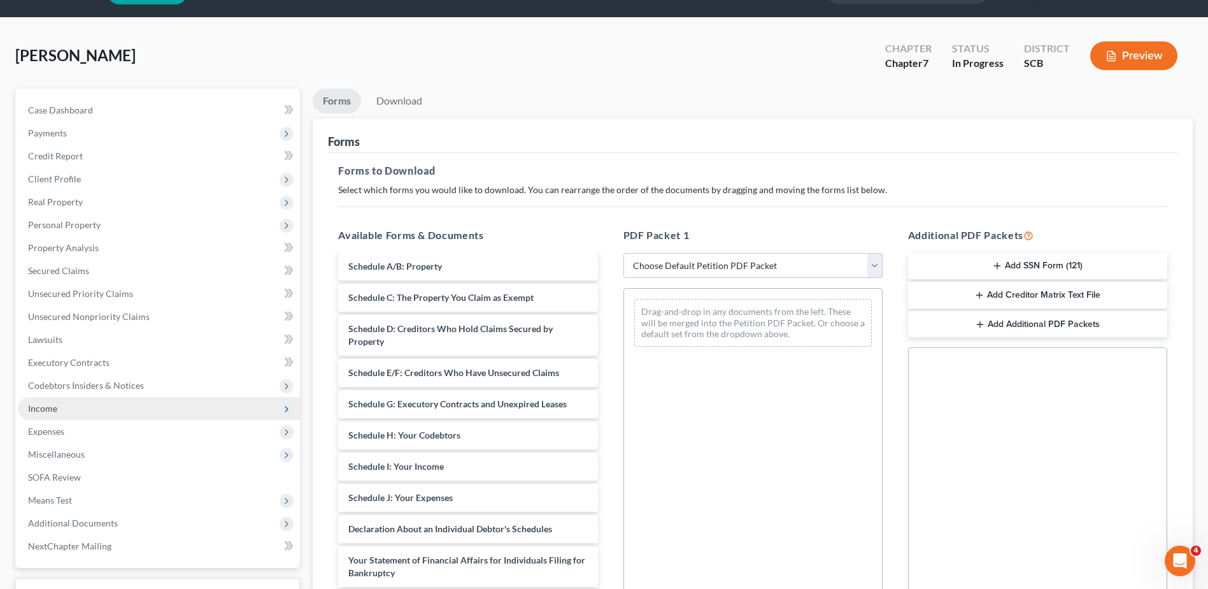
scroll to position [64, 0]
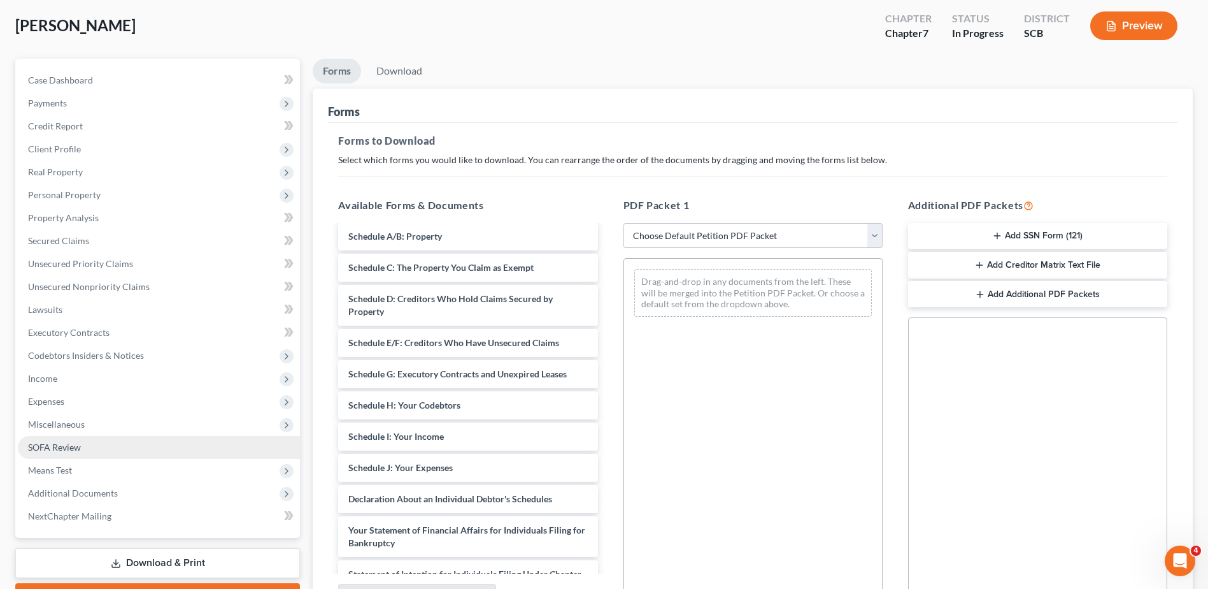
click at [113, 448] on link "SOFA Review" at bounding box center [159, 447] width 282 height 23
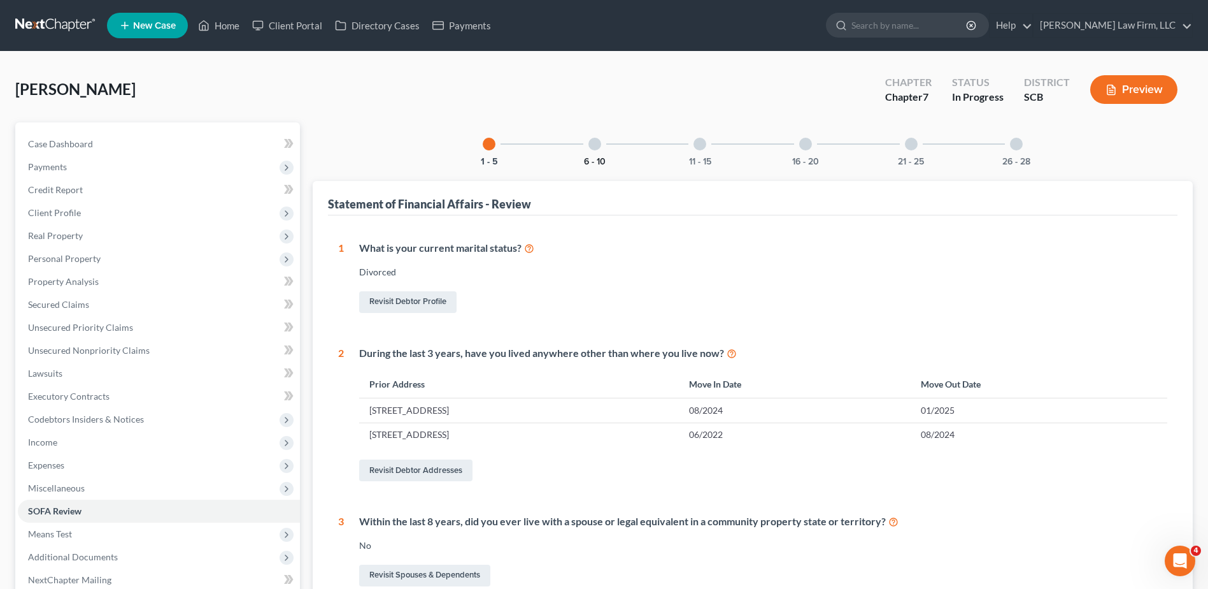
click at [597, 158] on button "6 - 10" at bounding box center [595, 161] width 22 height 9
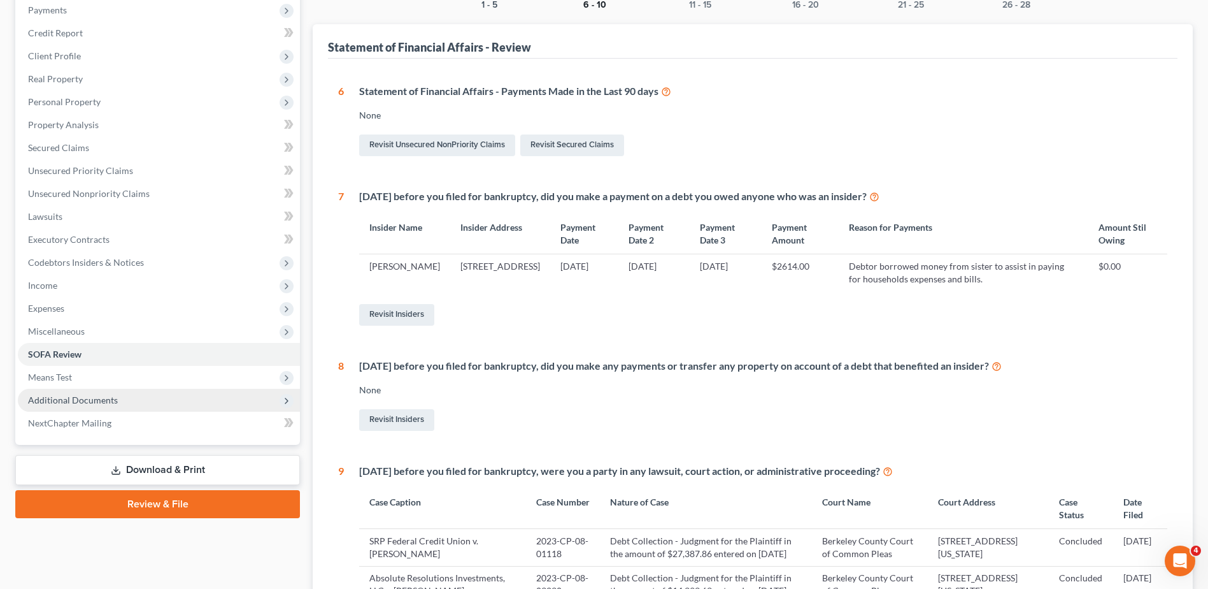
scroll to position [191, 0]
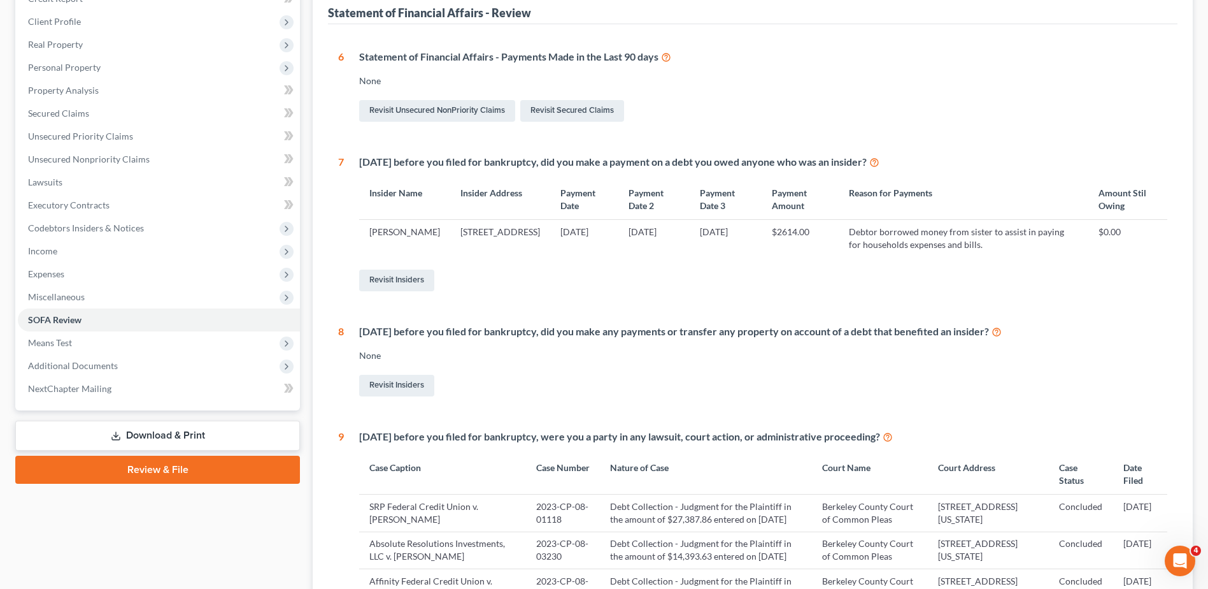
click at [199, 439] on link "Download & Print" at bounding box center [157, 435] width 285 height 30
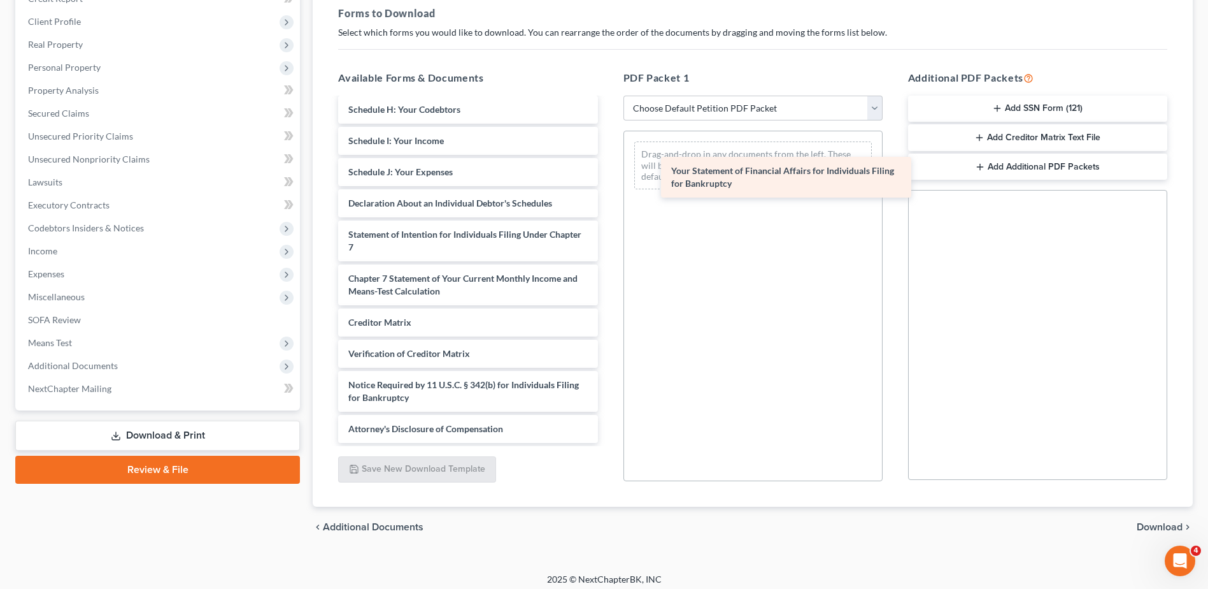
scroll to position [372, 0]
drag, startPoint x: 452, startPoint y: 196, endPoint x: 772, endPoint y: 170, distance: 321.4
click at [608, 170] on div "Your Statement of Financial Affairs for Individuals Filing for Bankruptcy Month…" at bounding box center [468, 91] width 280 height 703
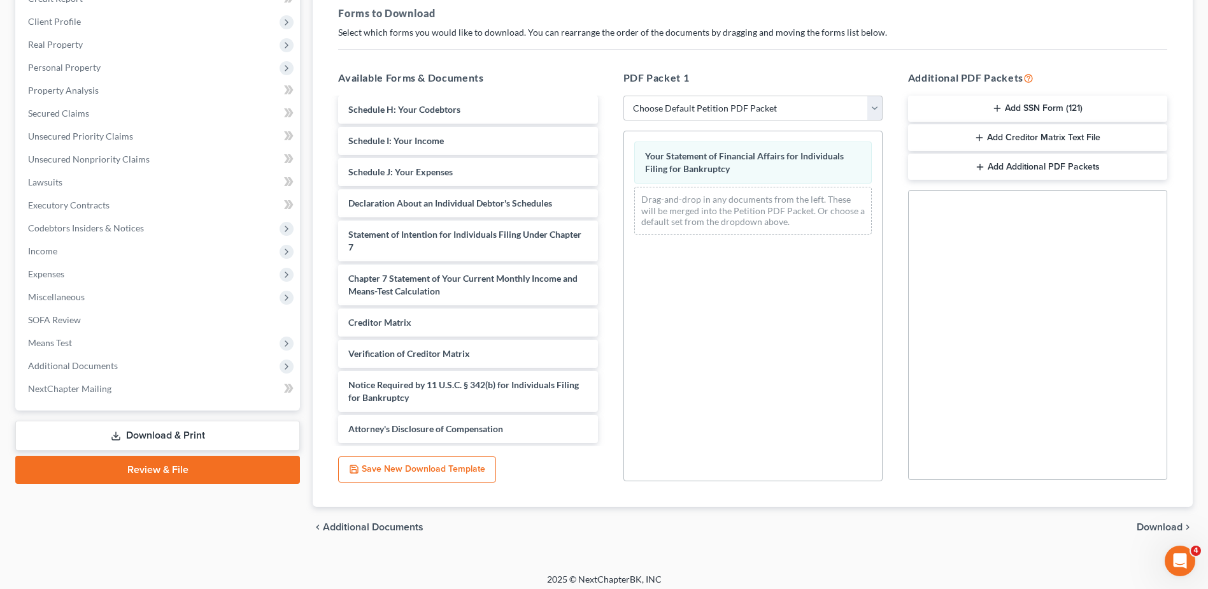
click at [1150, 522] on span "Download" at bounding box center [1160, 527] width 46 height 10
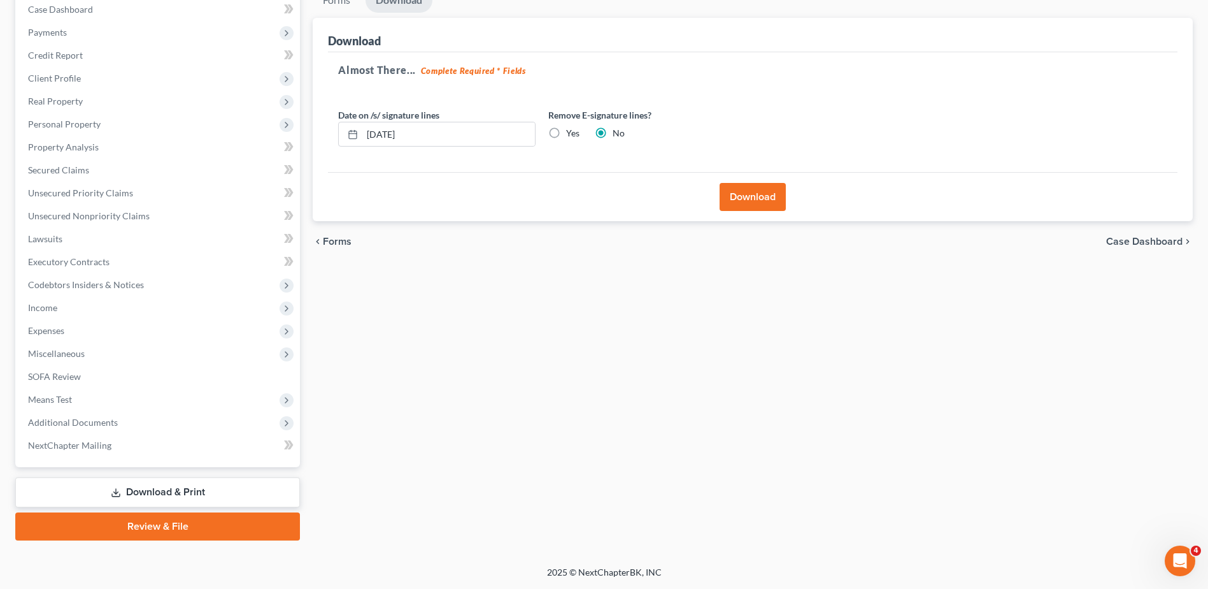
scroll to position [134, 0]
click at [454, 123] on input "[DATE]" at bounding box center [448, 134] width 173 height 24
click at [566, 133] on label "Yes" at bounding box center [572, 133] width 13 height 13
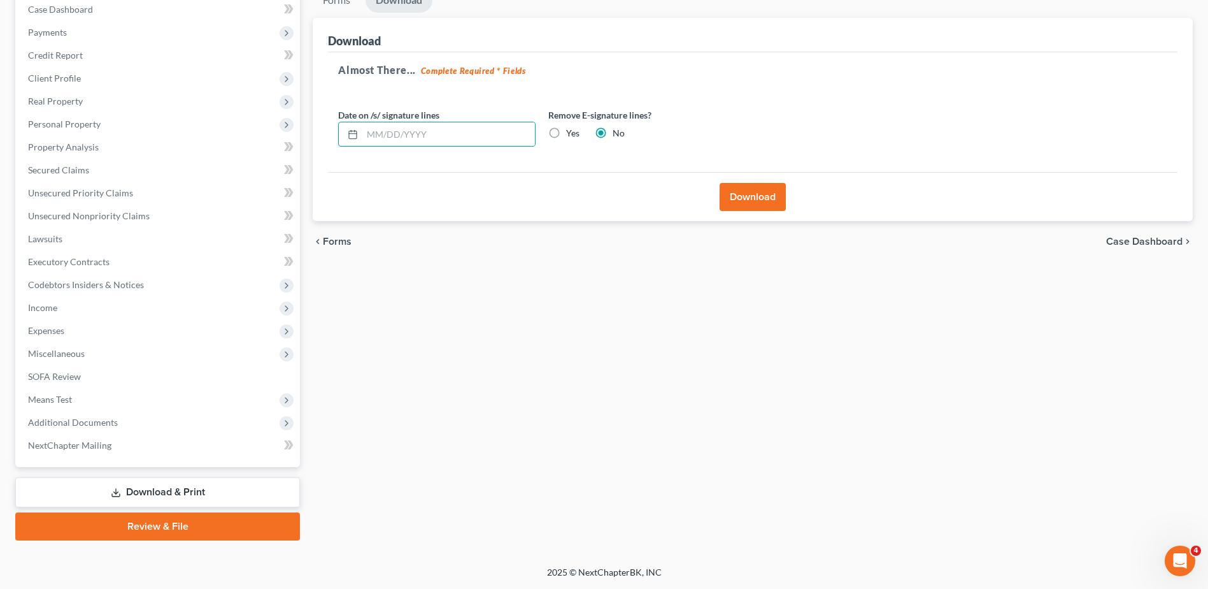
click at [571, 133] on input "Yes" at bounding box center [575, 131] width 8 height 8
radio input "true"
radio input "false"
click at [781, 195] on button "Download" at bounding box center [753, 197] width 66 height 28
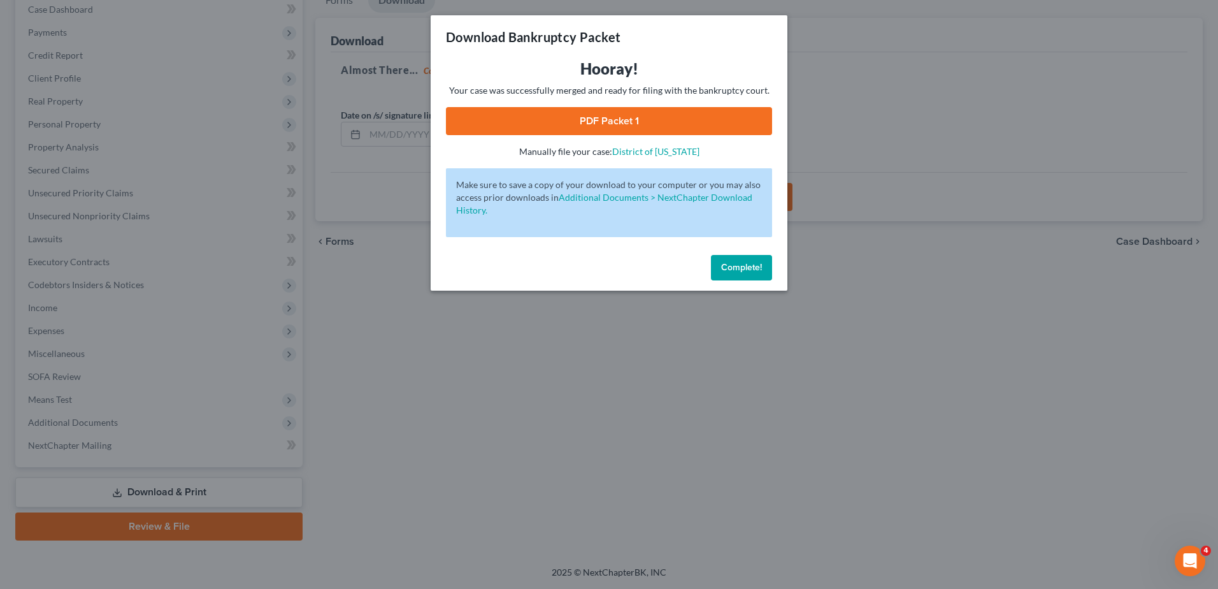
click at [670, 119] on link "PDF Packet 1" at bounding box center [609, 121] width 326 height 28
click at [747, 262] on span "Complete!" at bounding box center [741, 267] width 41 height 11
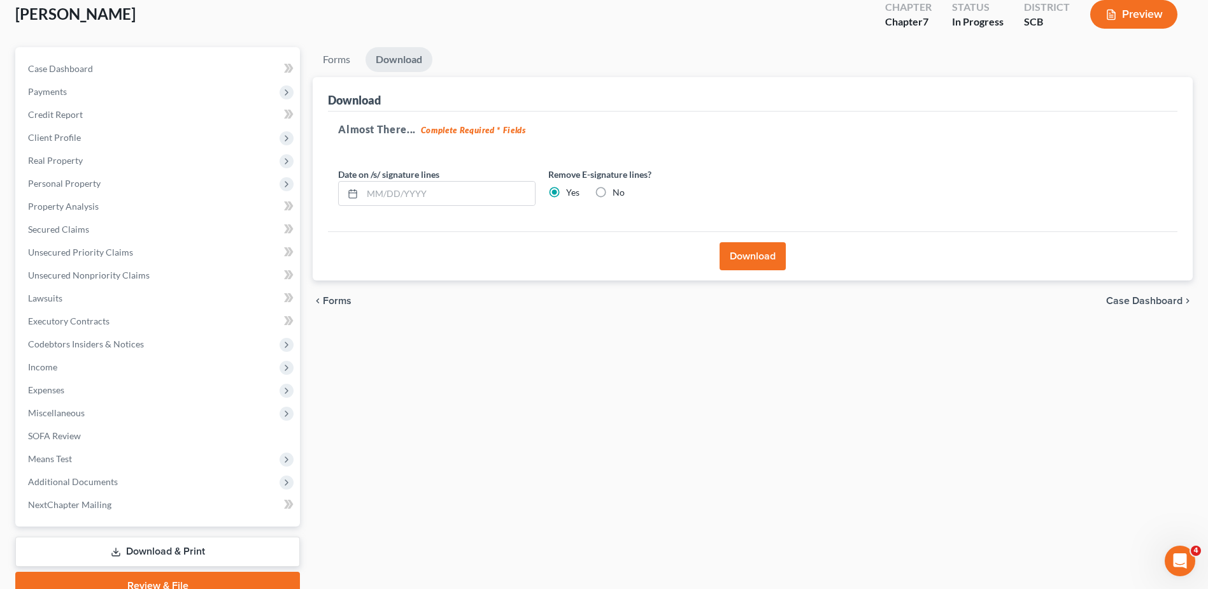
scroll to position [0, 0]
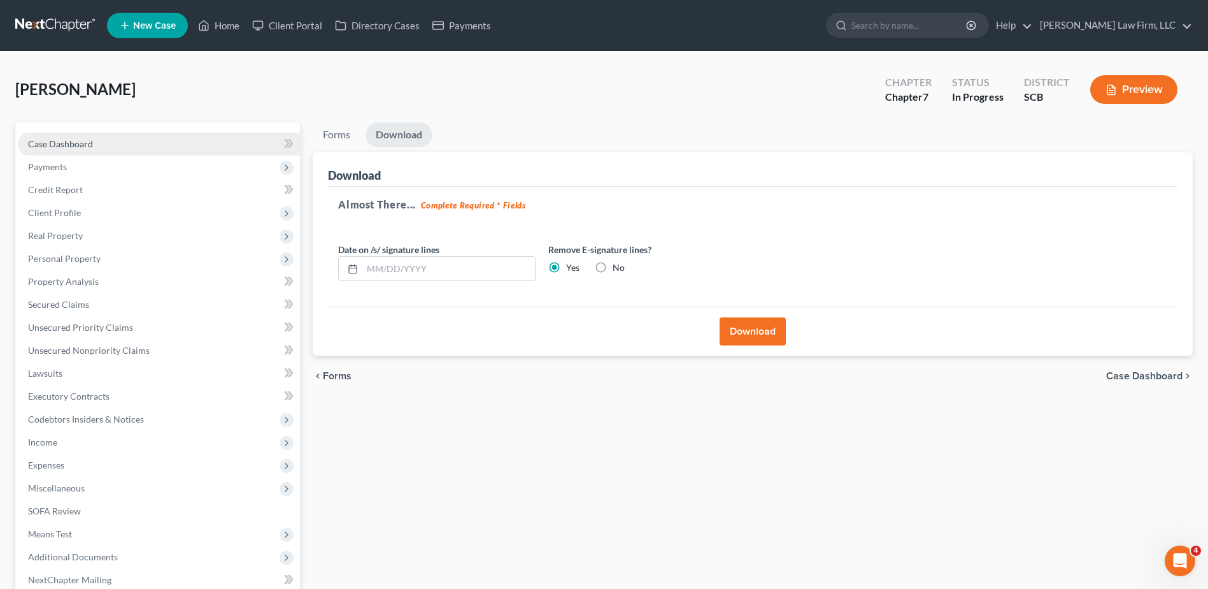
click at [107, 146] on link "Case Dashboard" at bounding box center [159, 143] width 282 height 23
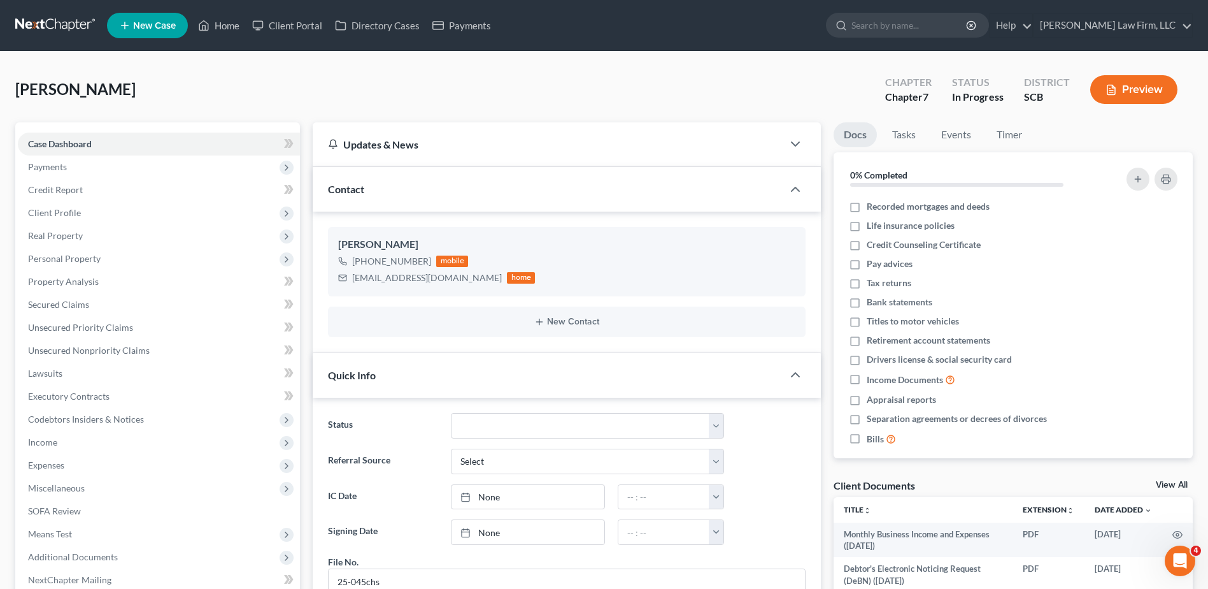
scroll to position [1204, 0]
click at [109, 273] on link "Property Analysis" at bounding box center [159, 281] width 282 height 23
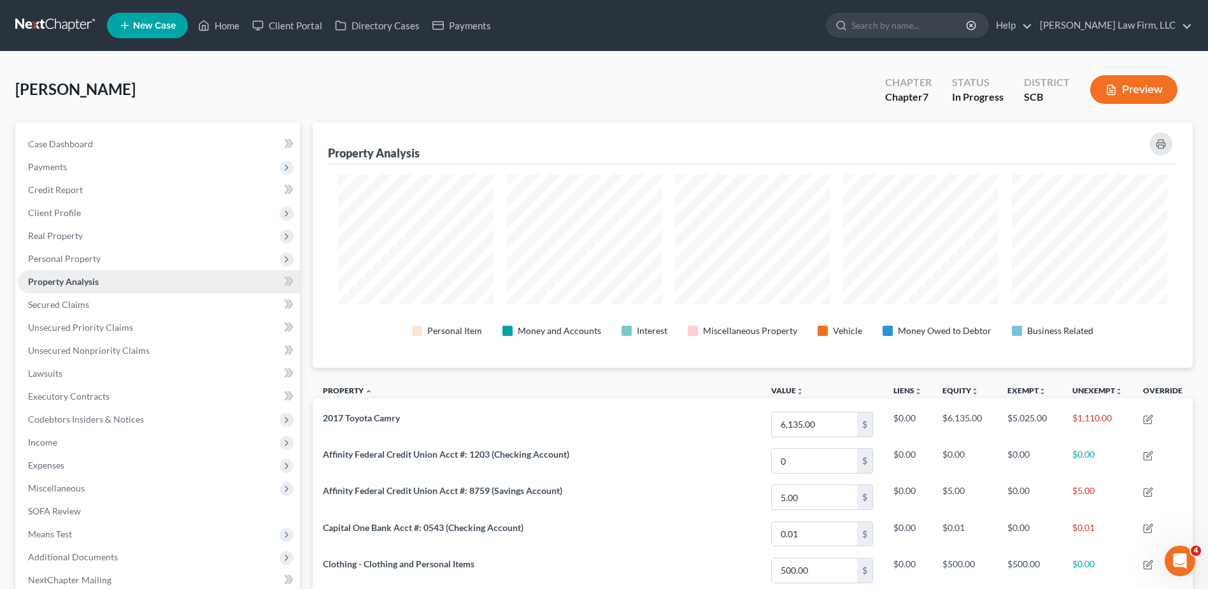
scroll to position [245, 880]
click at [110, 264] on span "Personal Property" at bounding box center [159, 258] width 282 height 23
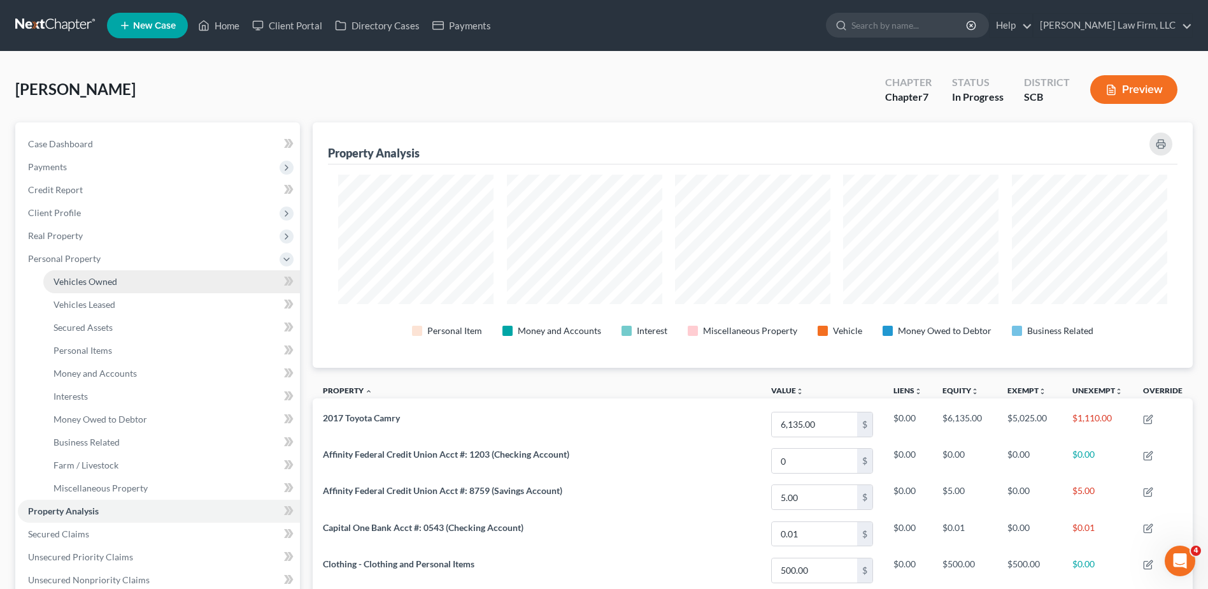
click at [108, 277] on span "Vehicles Owned" at bounding box center [86, 281] width 64 height 11
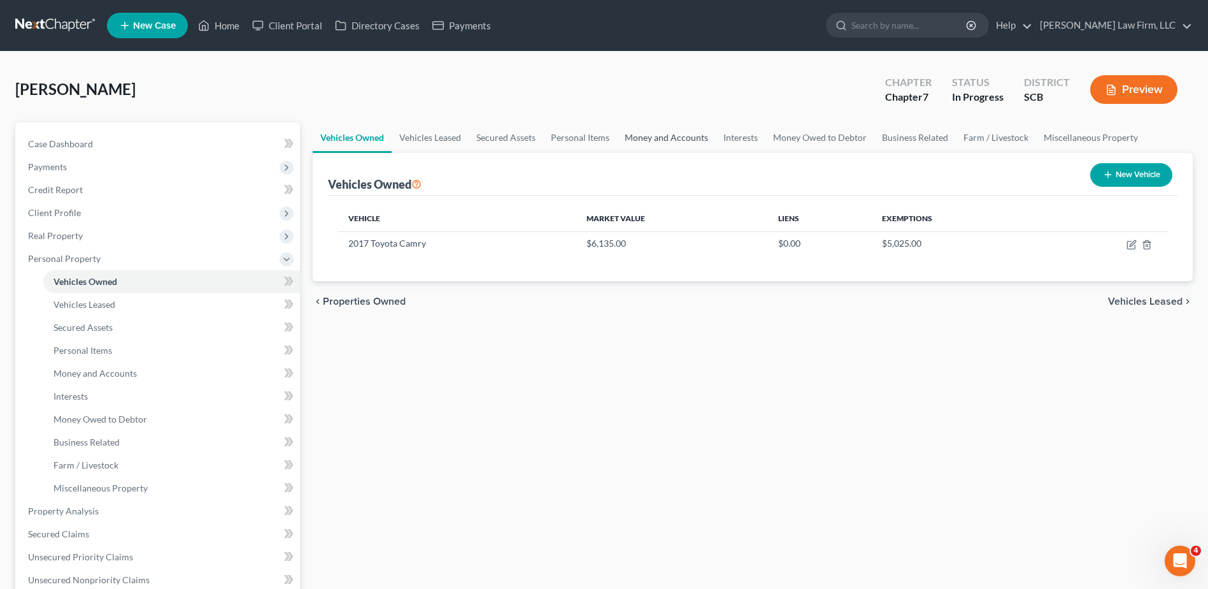
click at [686, 141] on link "Money and Accounts" at bounding box center [666, 137] width 99 height 31
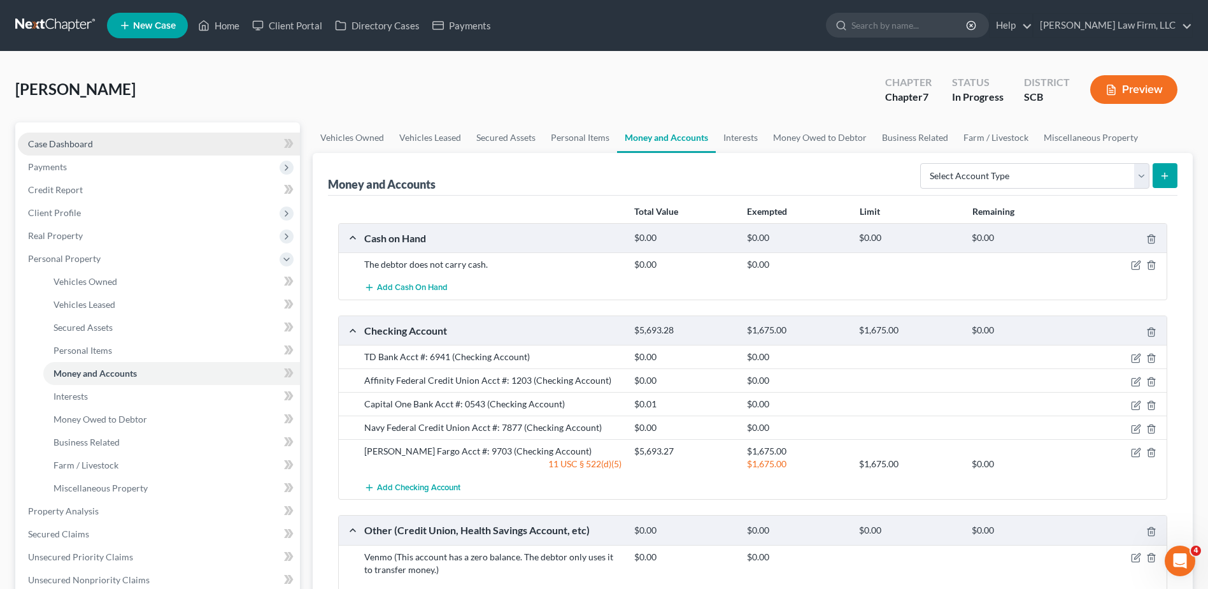
click at [153, 152] on link "Case Dashboard" at bounding box center [159, 143] width 282 height 23
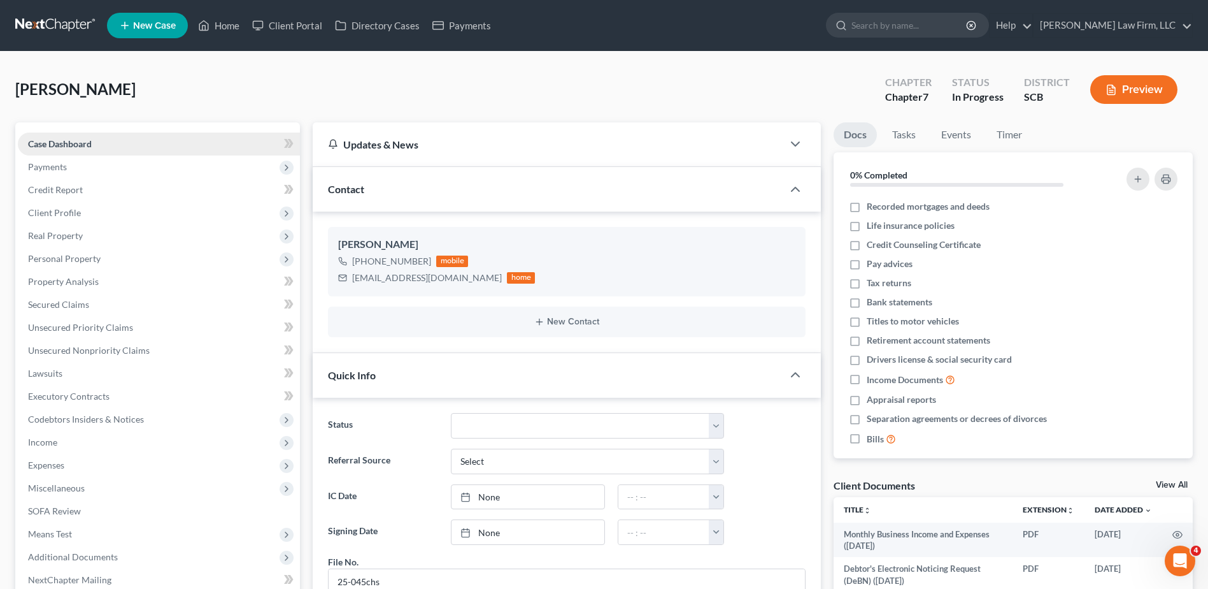
scroll to position [1204, 0]
